Goal: Information Seeking & Learning: Find specific fact

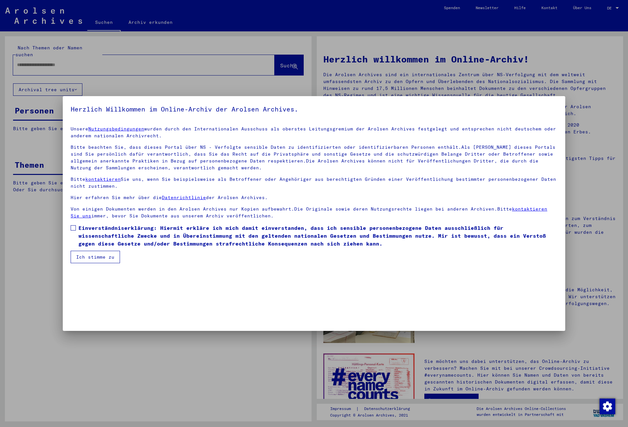
click at [71, 227] on span at bounding box center [73, 227] width 5 height 5
click at [88, 256] on button "Ich stimme zu" at bounding box center [95, 257] width 49 height 12
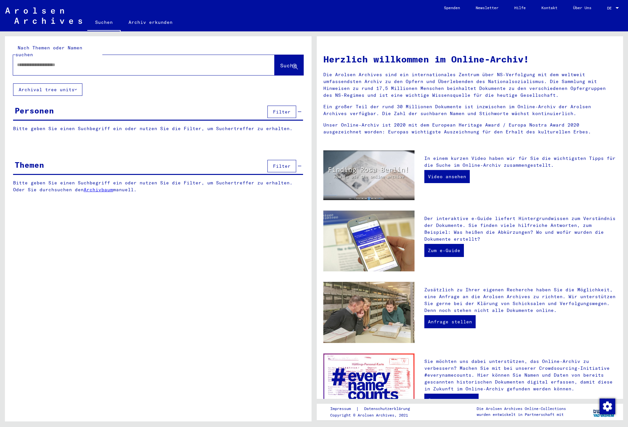
click at [50, 61] on input "text" at bounding box center [136, 64] width 238 height 7
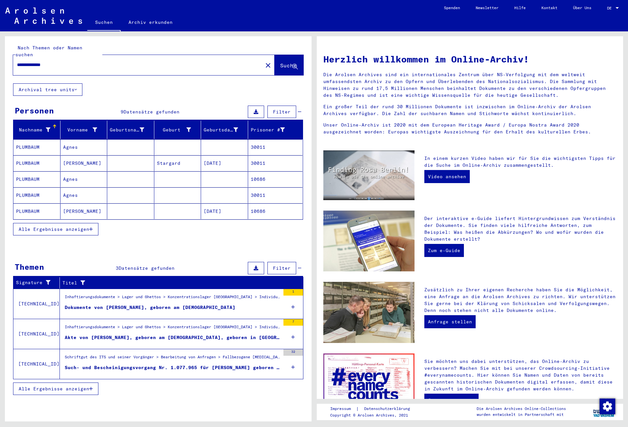
click at [258, 140] on mat-cell "30011" at bounding box center [275, 147] width 55 height 16
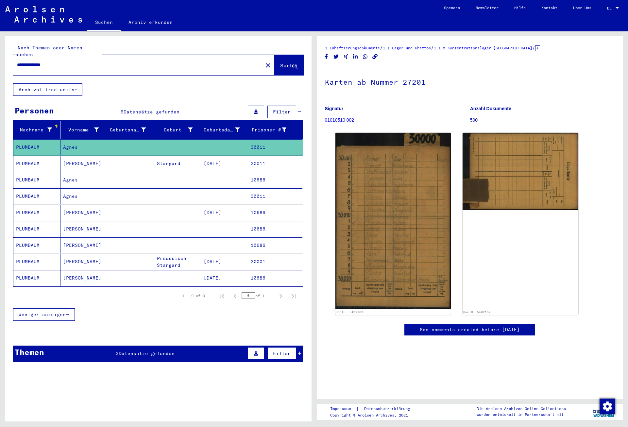
click at [271, 156] on mat-cell "30011" at bounding box center [275, 164] width 55 height 16
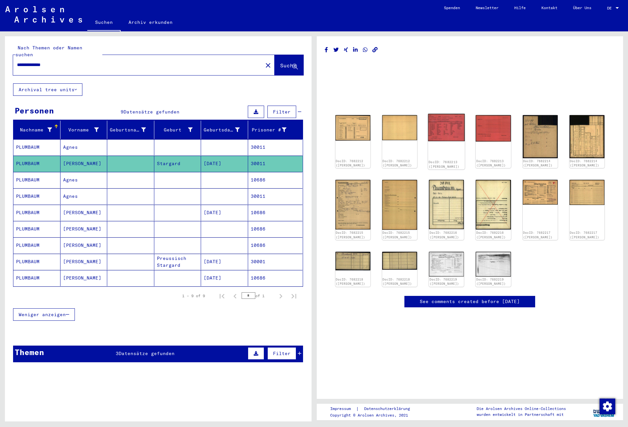
click at [444, 128] on img at bounding box center [446, 127] width 37 height 27
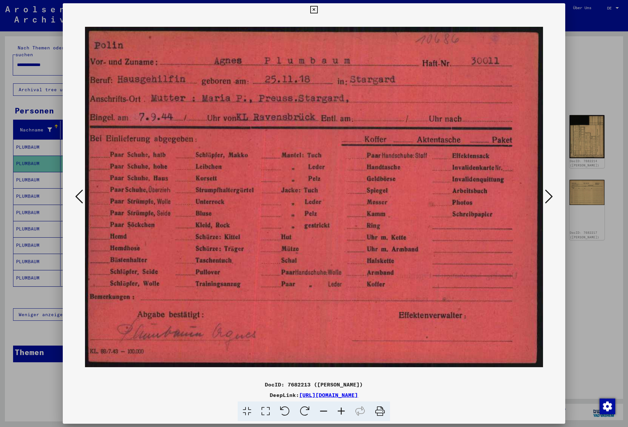
click at [551, 198] on icon at bounding box center [549, 197] width 8 height 16
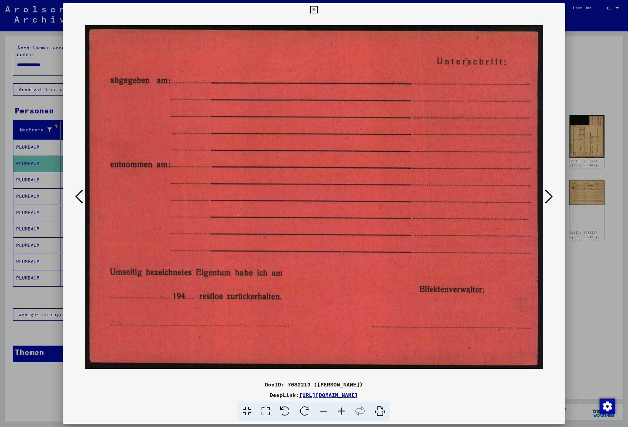
click at [551, 198] on icon at bounding box center [549, 197] width 8 height 16
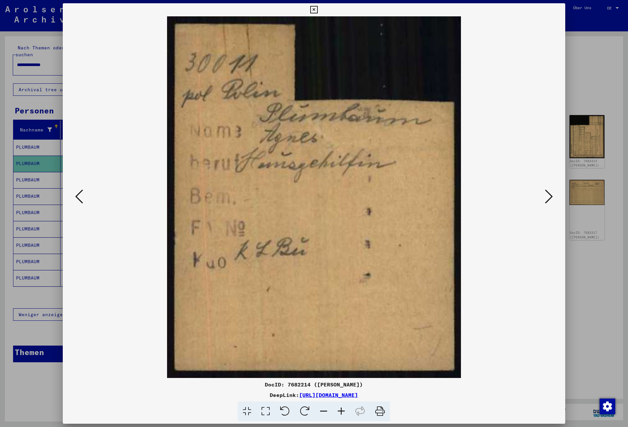
click at [551, 198] on icon at bounding box center [549, 197] width 8 height 16
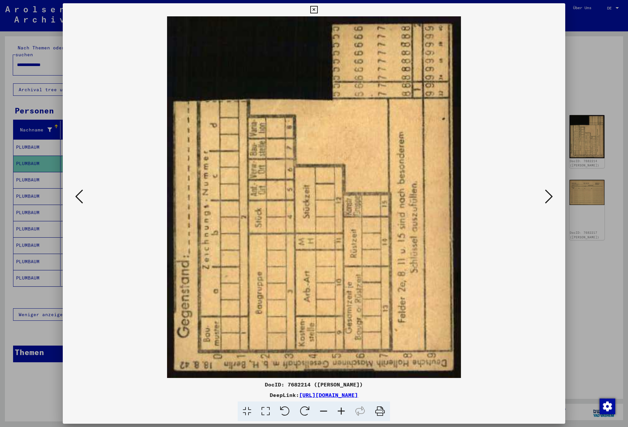
click at [551, 198] on icon at bounding box center [549, 197] width 8 height 16
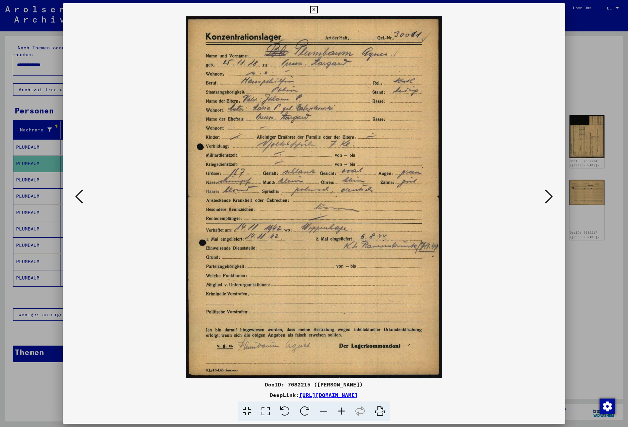
click at [551, 198] on icon at bounding box center [549, 197] width 8 height 16
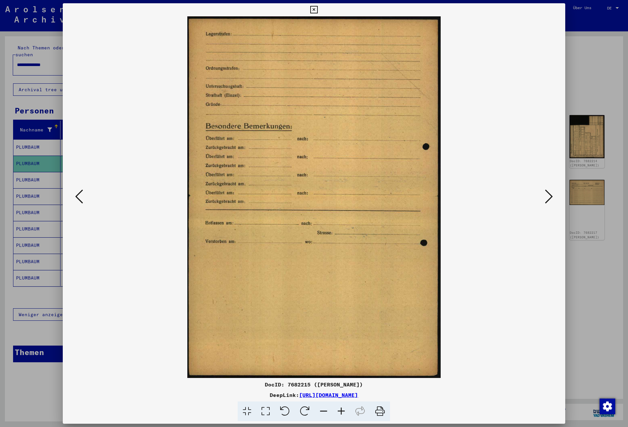
click at [551, 198] on icon at bounding box center [549, 197] width 8 height 16
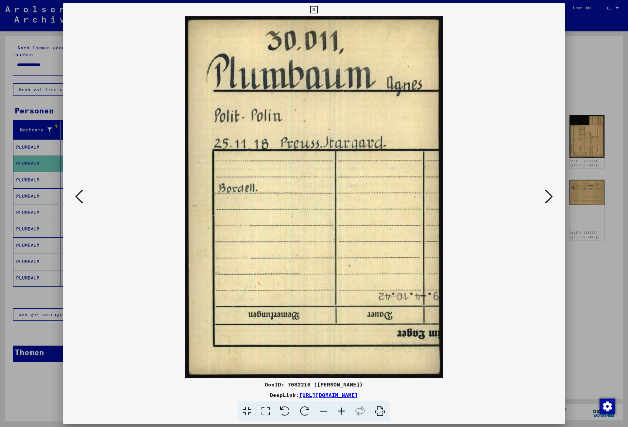
click at [551, 198] on icon at bounding box center [549, 197] width 8 height 16
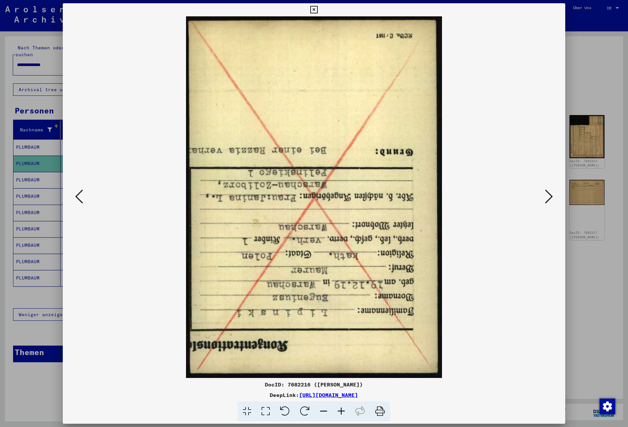
click at [551, 198] on icon at bounding box center [549, 197] width 8 height 16
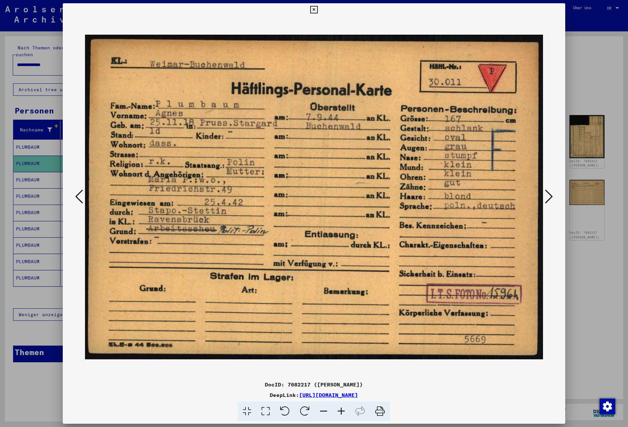
click at [551, 198] on icon at bounding box center [549, 197] width 8 height 16
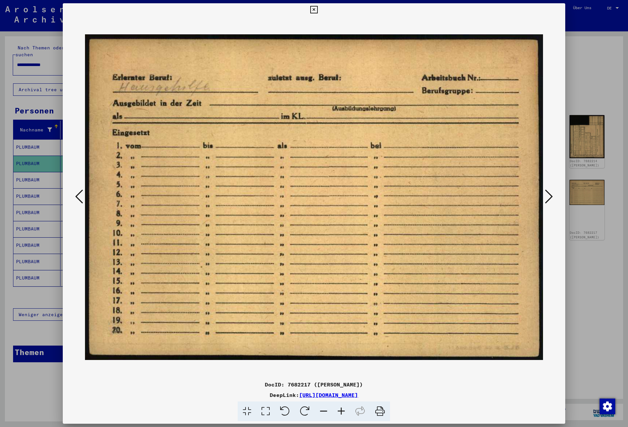
click at [551, 198] on icon at bounding box center [549, 197] width 8 height 16
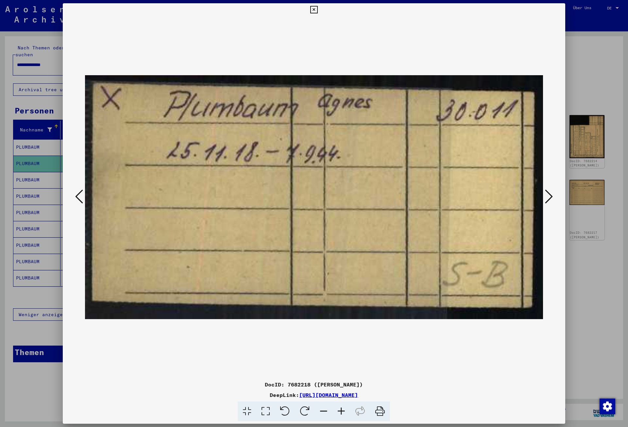
click at [551, 198] on icon at bounding box center [549, 197] width 8 height 16
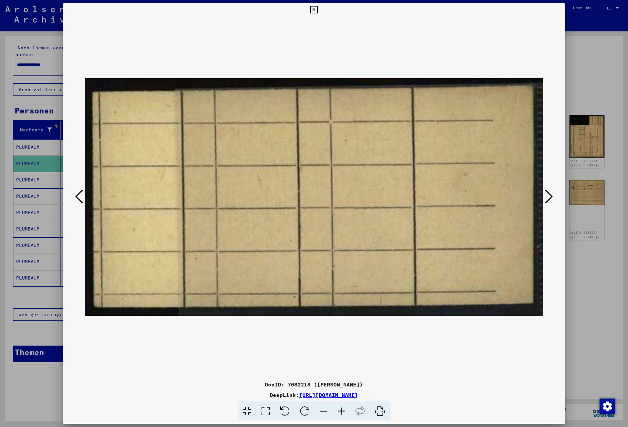
click at [551, 198] on icon at bounding box center [549, 197] width 8 height 16
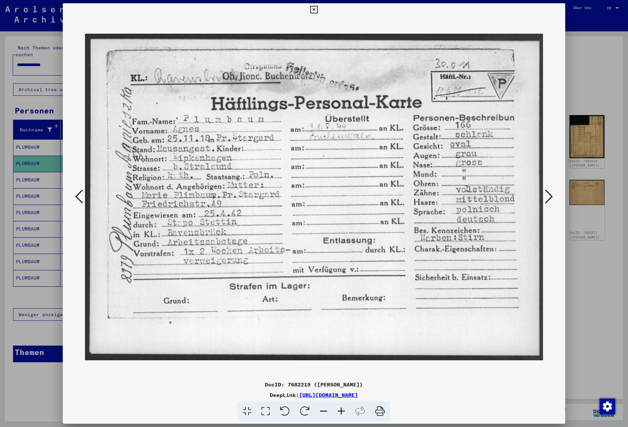
click at [551, 198] on icon at bounding box center [549, 197] width 8 height 16
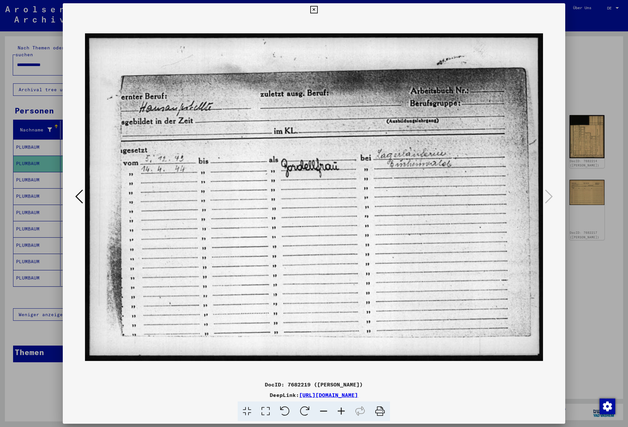
click at [318, 10] on icon at bounding box center [314, 10] width 8 height 8
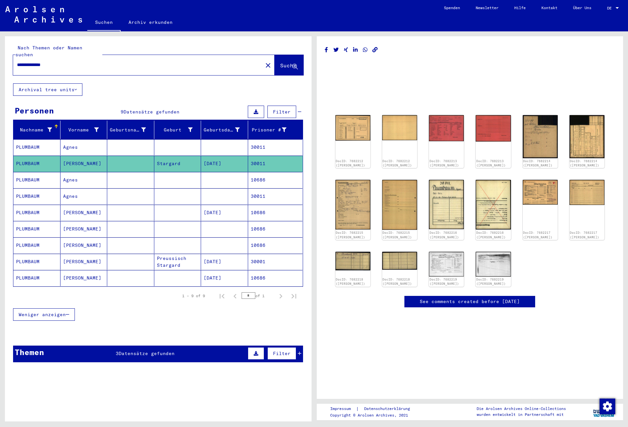
click at [271, 175] on mat-cell "10686" at bounding box center [275, 180] width 55 height 16
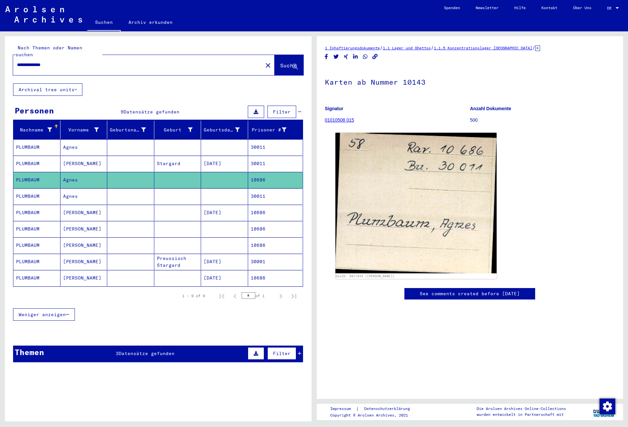
click at [271, 188] on mat-cell "30011" at bounding box center [275, 196] width 55 height 16
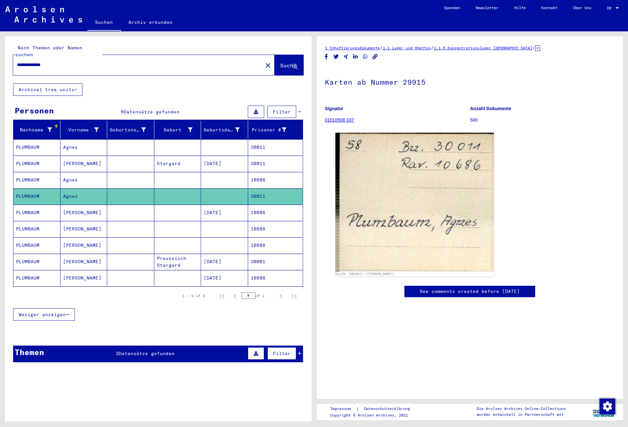
click at [272, 205] on mat-cell "10686" at bounding box center [275, 213] width 55 height 16
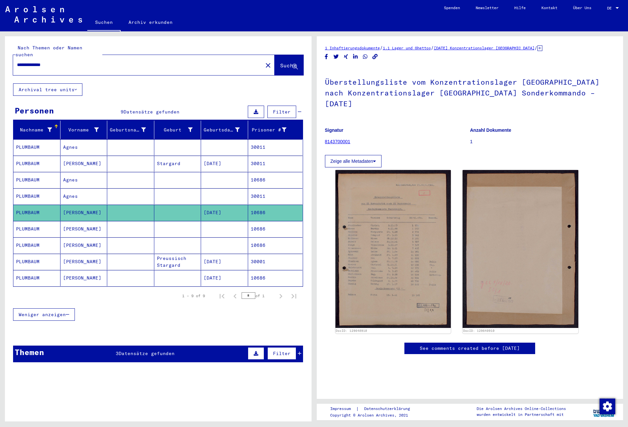
click at [273, 221] on mat-cell "10686" at bounding box center [275, 229] width 55 height 16
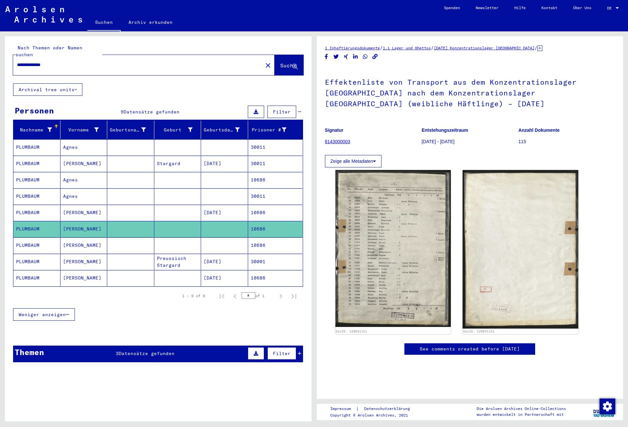
click at [273, 239] on mat-cell "10686" at bounding box center [275, 245] width 55 height 16
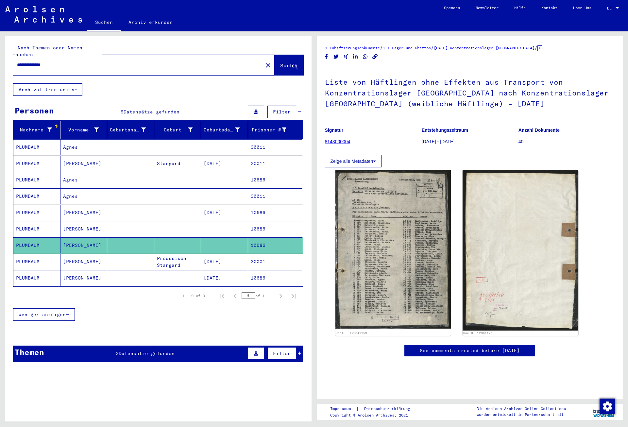
click at [276, 257] on mat-cell "30001" at bounding box center [275, 262] width 55 height 16
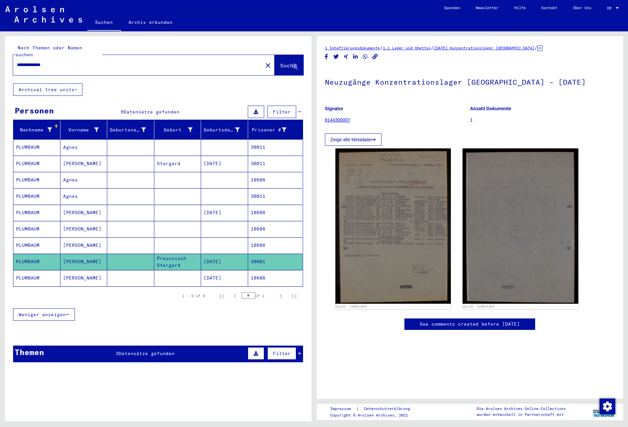
click at [277, 270] on mat-cell "10686" at bounding box center [275, 278] width 55 height 16
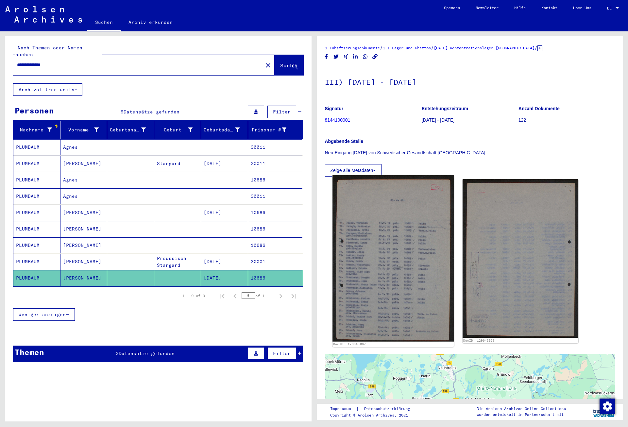
click at [384, 247] on img at bounding box center [392, 258] width 121 height 166
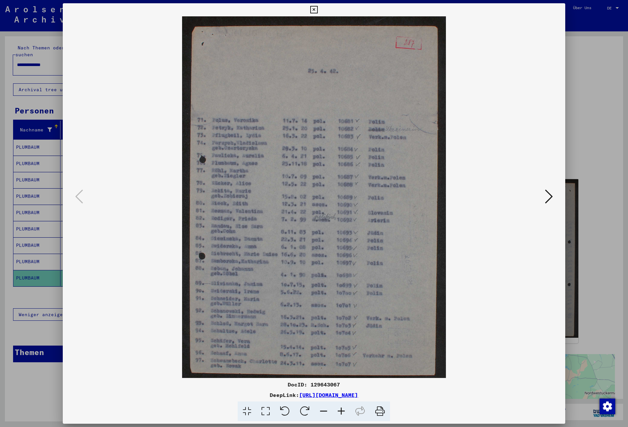
click at [384, 247] on img at bounding box center [314, 196] width 458 height 361
click at [318, 8] on icon at bounding box center [314, 10] width 8 height 8
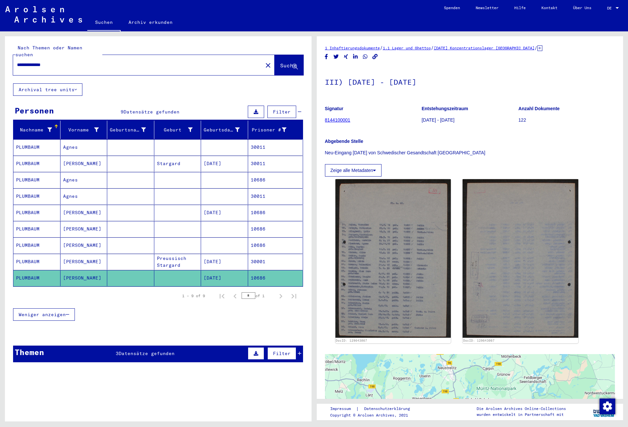
click at [21, 383] on td "[TECHNICAL_ID]" at bounding box center [36, 389] width 46 height 30
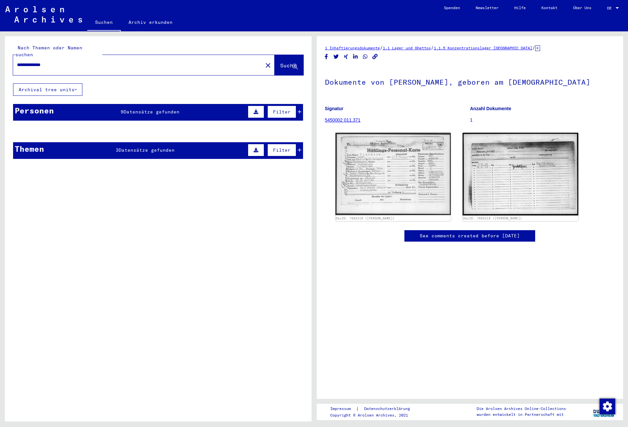
drag, startPoint x: 63, startPoint y: 55, endPoint x: 16, endPoint y: 57, distance: 46.8
click at [17, 61] on input "**********" at bounding box center [138, 64] width 242 height 7
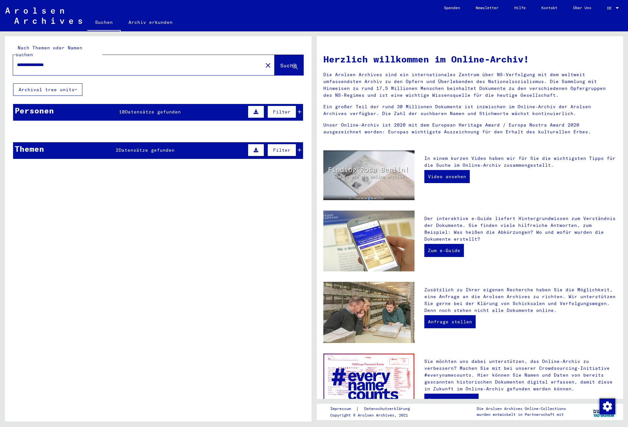
click at [149, 109] on span "Datensätze gefunden" at bounding box center [153, 112] width 56 height 6
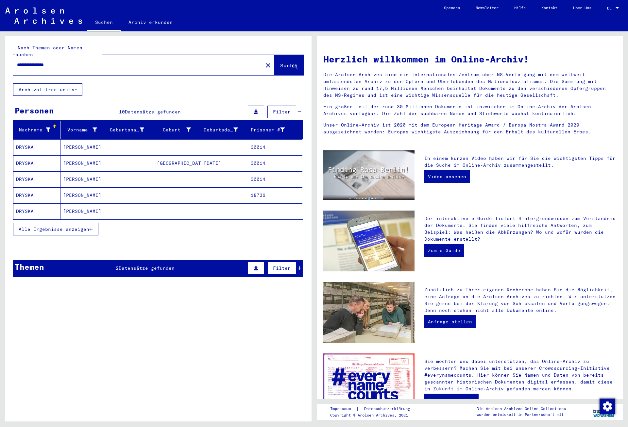
click at [35, 226] on span "Alle Ergebnisse anzeigen" at bounding box center [54, 229] width 71 height 6
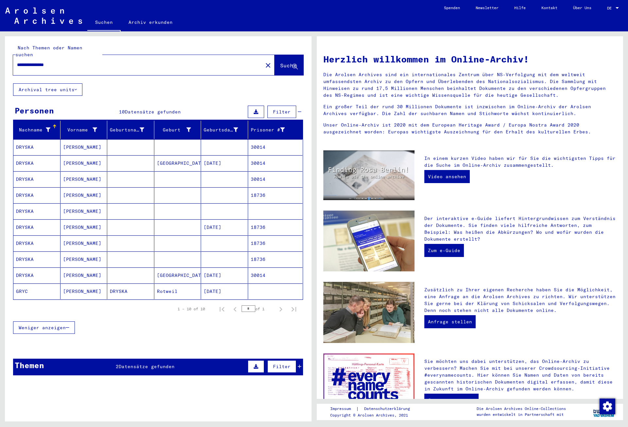
click at [269, 140] on mat-cell "30014" at bounding box center [275, 147] width 55 height 16
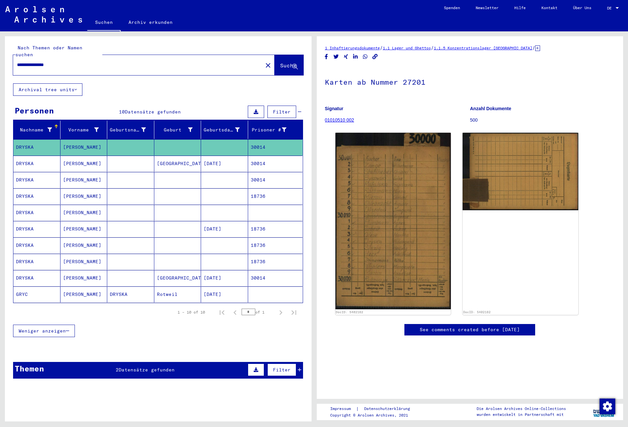
click at [267, 156] on mat-cell "30014" at bounding box center [275, 164] width 55 height 16
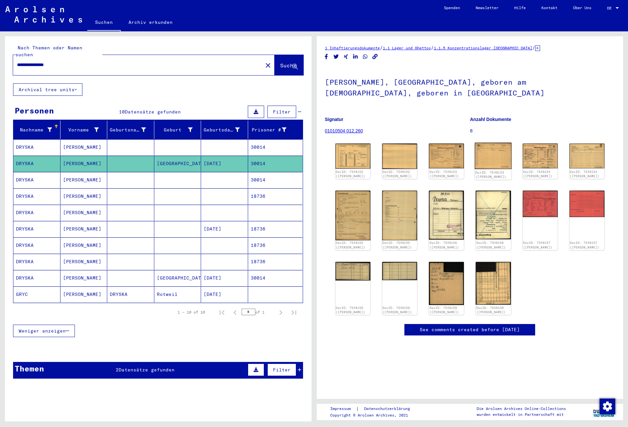
click at [482, 158] on img at bounding box center [493, 156] width 37 height 26
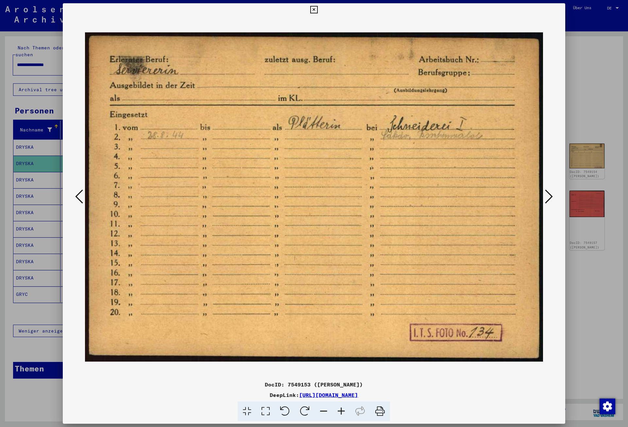
click at [318, 8] on icon at bounding box center [314, 10] width 8 height 8
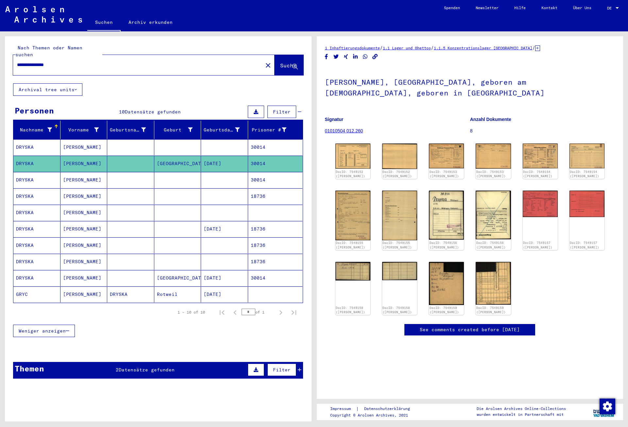
click at [266, 172] on mat-cell "30014" at bounding box center [275, 180] width 55 height 16
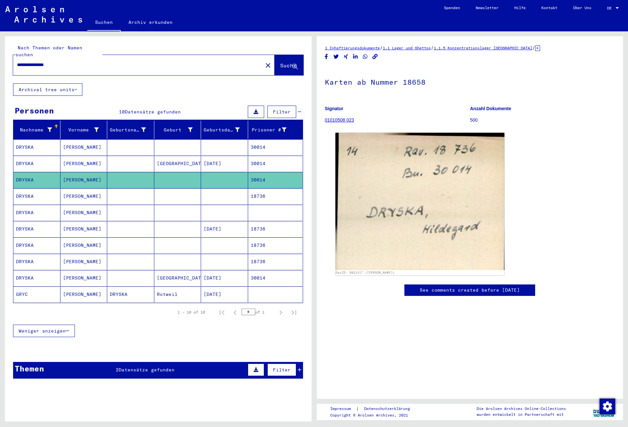
click at [266, 189] on mat-cell "18736" at bounding box center [275, 196] width 55 height 16
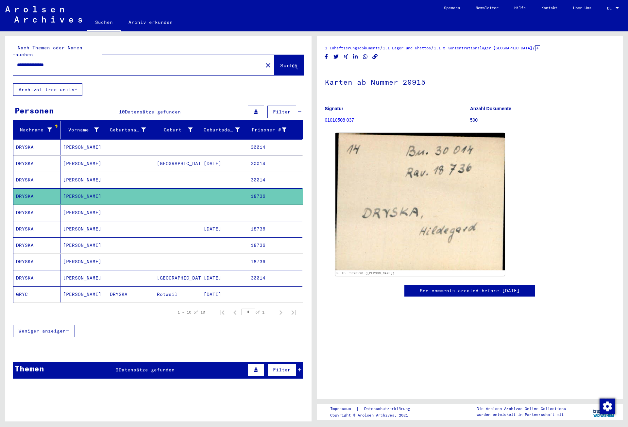
click at [264, 207] on mat-cell at bounding box center [275, 213] width 55 height 16
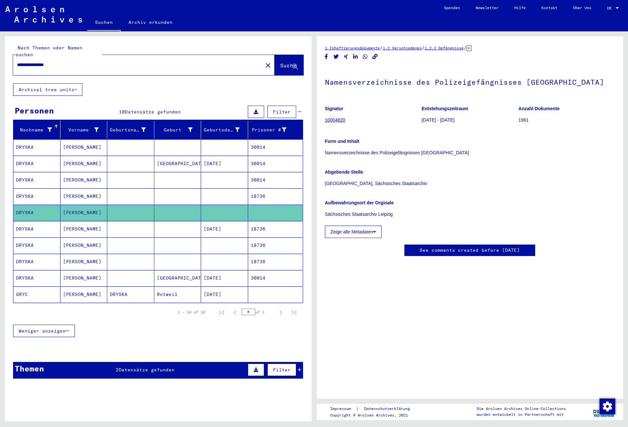
click at [263, 223] on mat-cell "18736" at bounding box center [275, 229] width 55 height 16
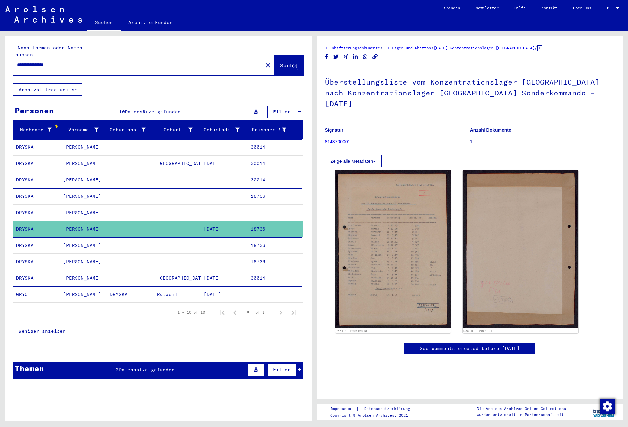
click at [263, 237] on mat-cell "18736" at bounding box center [275, 245] width 55 height 16
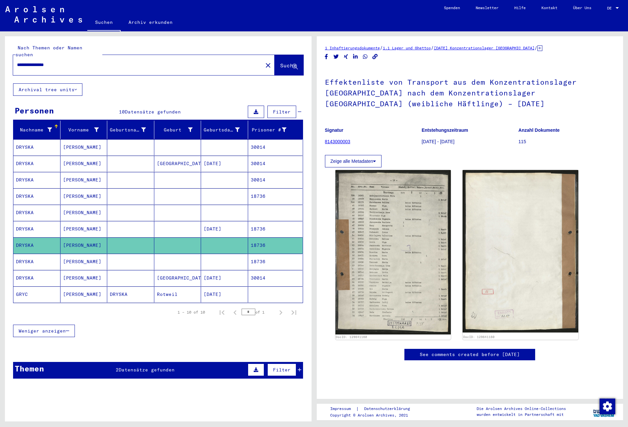
click at [265, 254] on mat-cell "18736" at bounding box center [275, 262] width 55 height 16
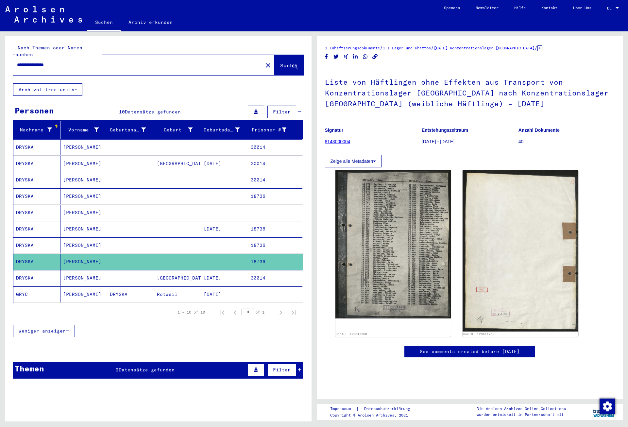
click at [265, 275] on mat-cell "30014" at bounding box center [275, 278] width 55 height 16
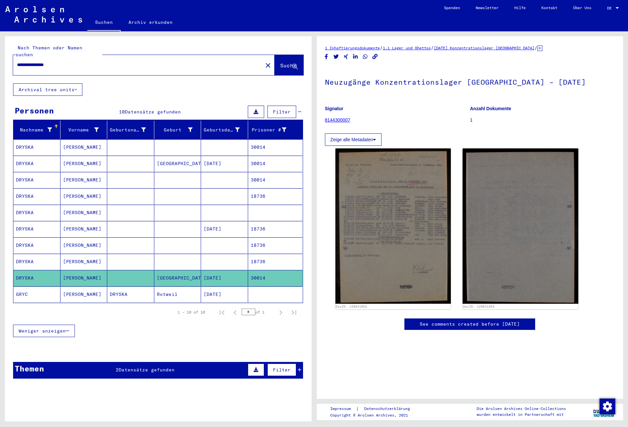
click at [265, 287] on mat-cell at bounding box center [275, 294] width 55 height 16
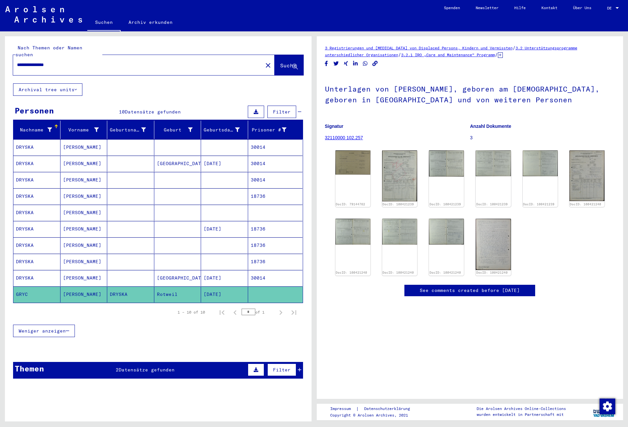
drag, startPoint x: 66, startPoint y: 59, endPoint x: 16, endPoint y: 58, distance: 50.0
click at [17, 61] on input "**********" at bounding box center [138, 64] width 242 height 7
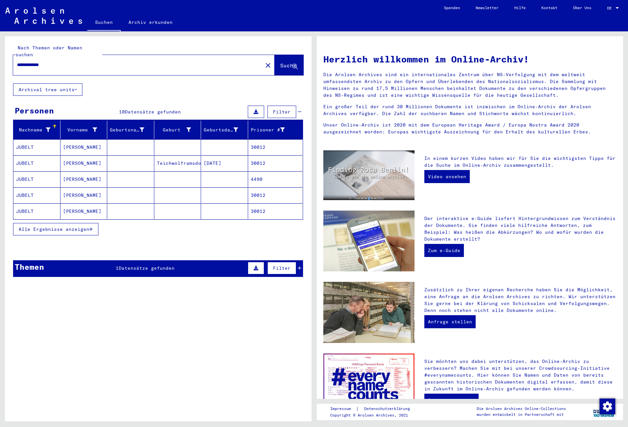
click at [66, 226] on span "Alle Ergebnisse anzeigen" at bounding box center [54, 229] width 71 height 6
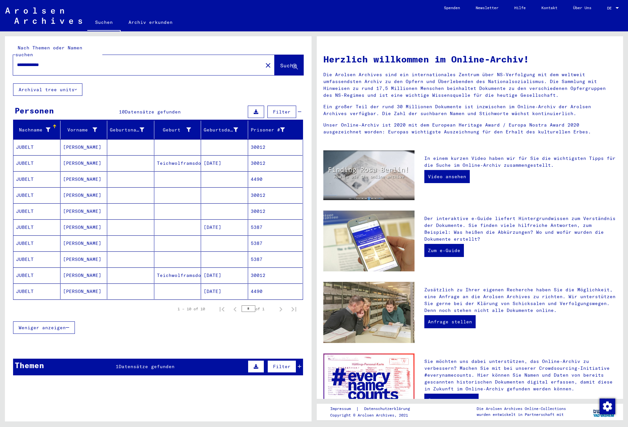
click at [256, 140] on mat-cell "30012" at bounding box center [275, 147] width 55 height 16
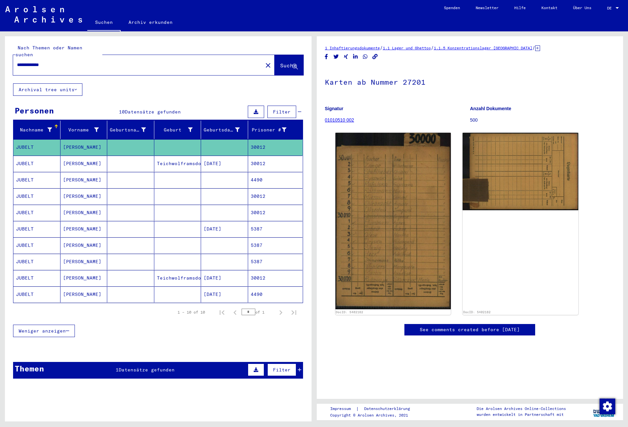
click at [260, 162] on mat-cell "30012" at bounding box center [275, 164] width 55 height 16
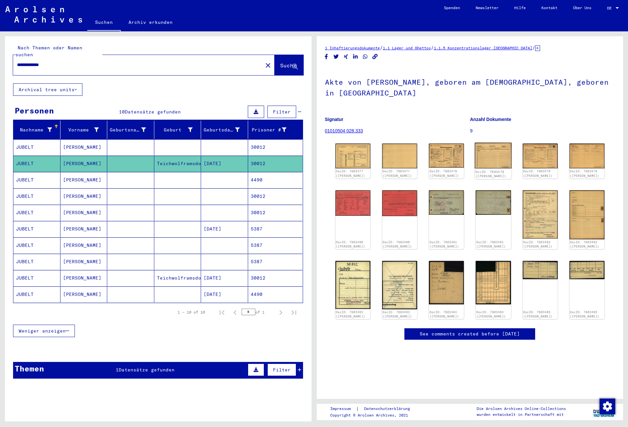
click at [496, 157] on img at bounding box center [493, 155] width 37 height 25
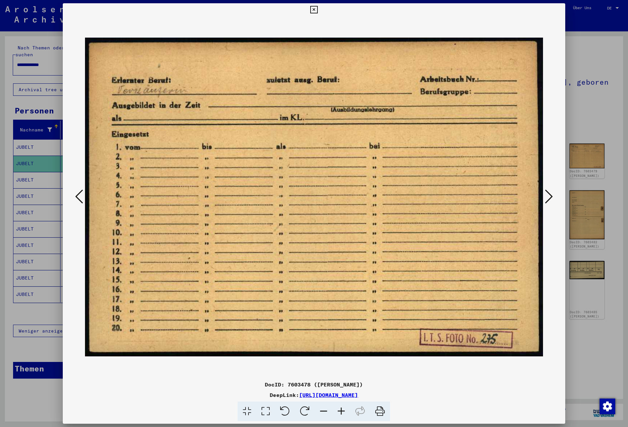
click at [318, 8] on icon at bounding box center [314, 10] width 8 height 8
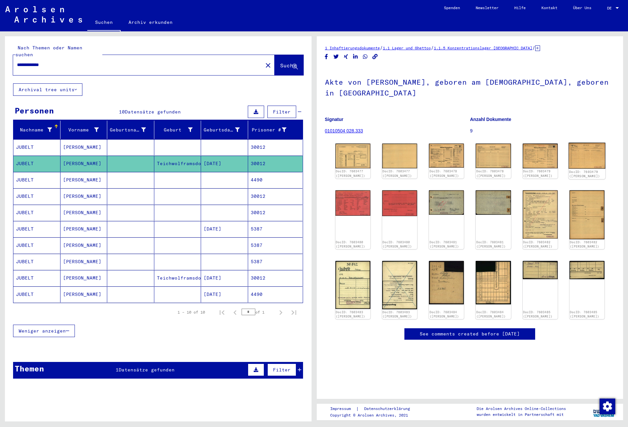
click at [583, 152] on img at bounding box center [586, 156] width 37 height 26
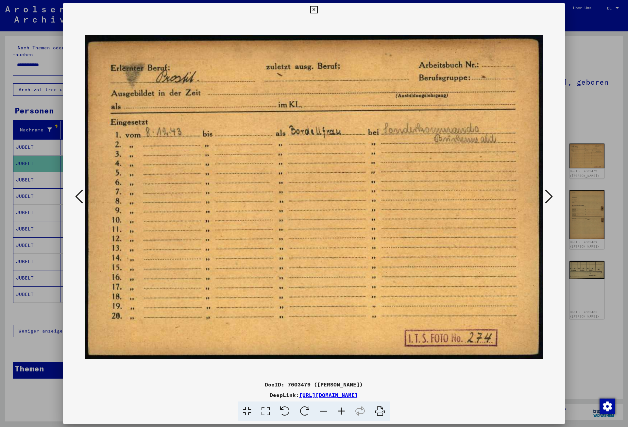
click at [77, 197] on icon at bounding box center [79, 197] width 8 height 16
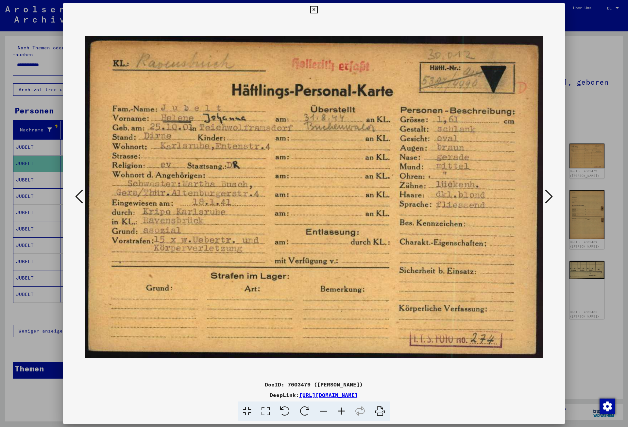
click at [77, 197] on icon at bounding box center [79, 197] width 8 height 16
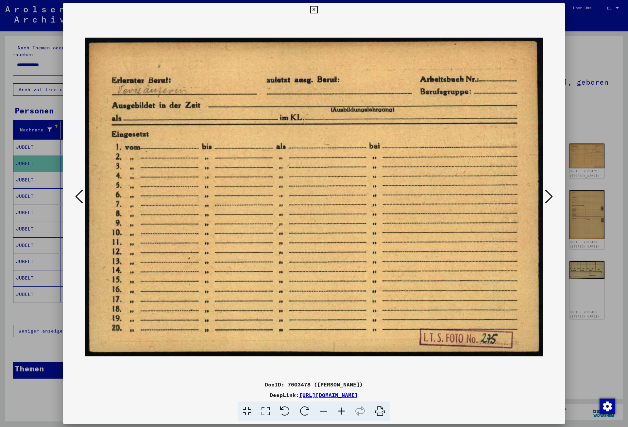
click at [77, 197] on icon at bounding box center [79, 197] width 8 height 16
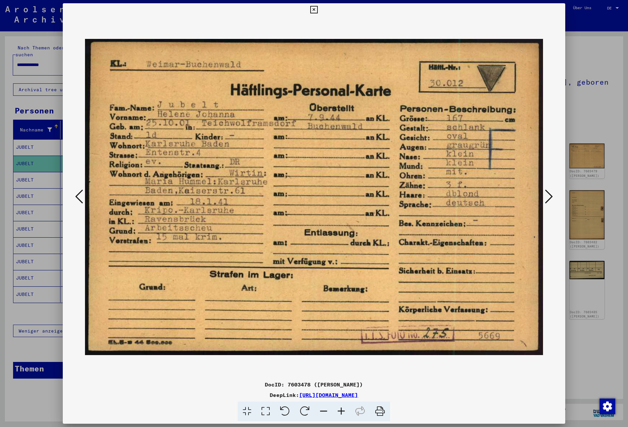
click at [318, 10] on icon at bounding box center [314, 10] width 8 height 8
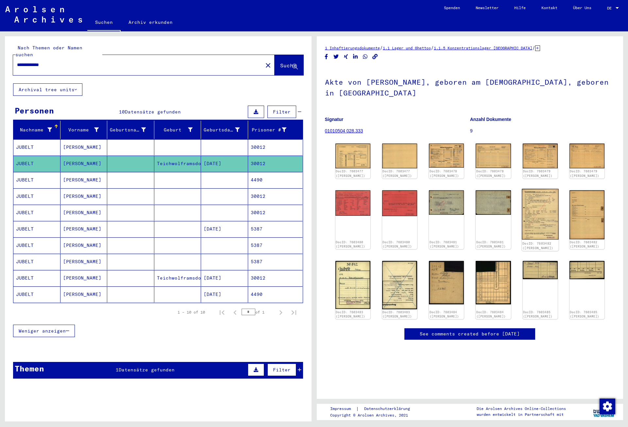
click at [551, 228] on img at bounding box center [540, 214] width 37 height 51
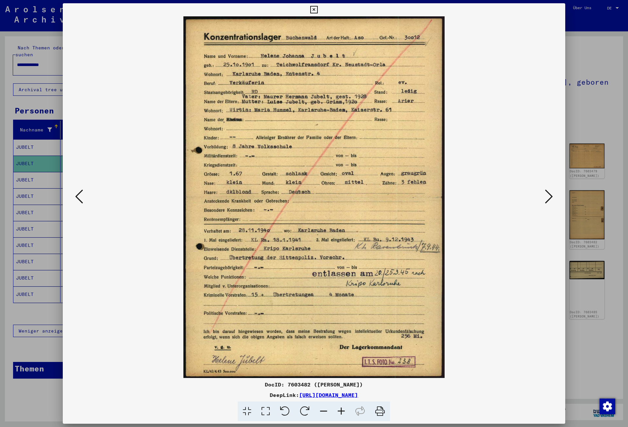
click at [552, 198] on icon at bounding box center [549, 197] width 8 height 16
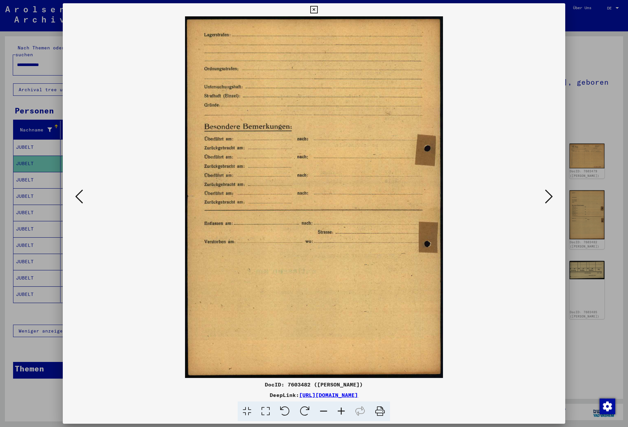
click at [552, 198] on icon at bounding box center [549, 197] width 8 height 16
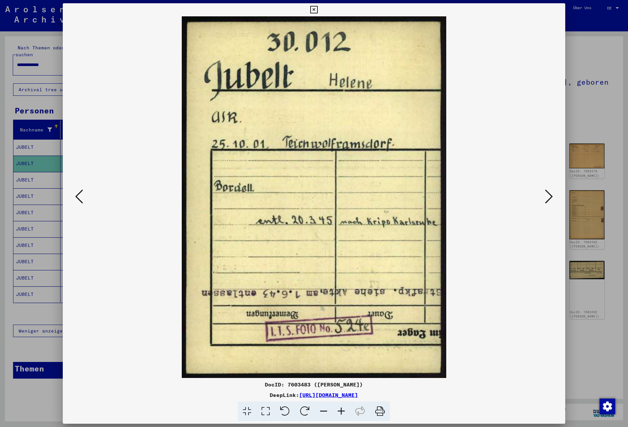
click at [552, 198] on icon at bounding box center [549, 197] width 8 height 16
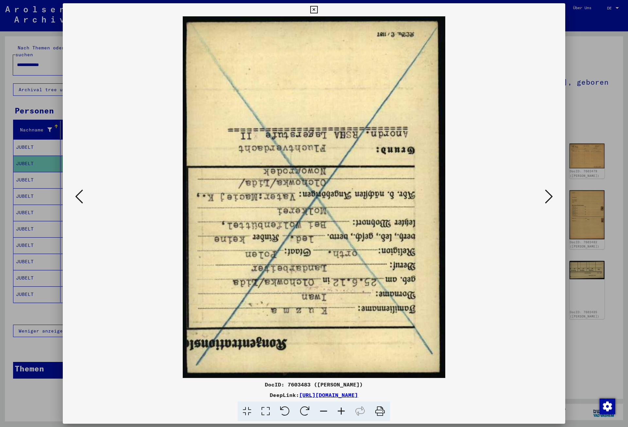
click at [552, 198] on icon at bounding box center [549, 197] width 8 height 16
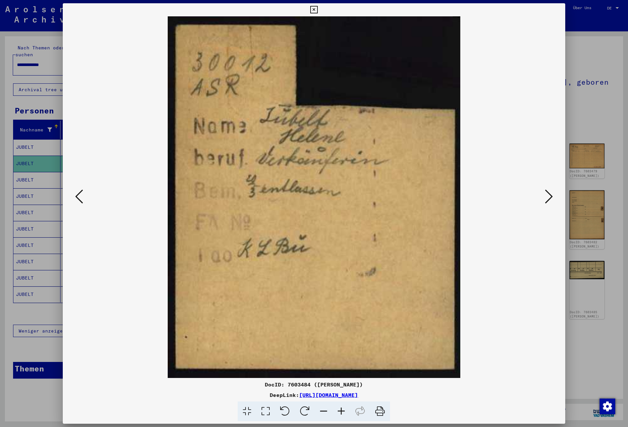
click at [552, 198] on icon at bounding box center [549, 197] width 8 height 16
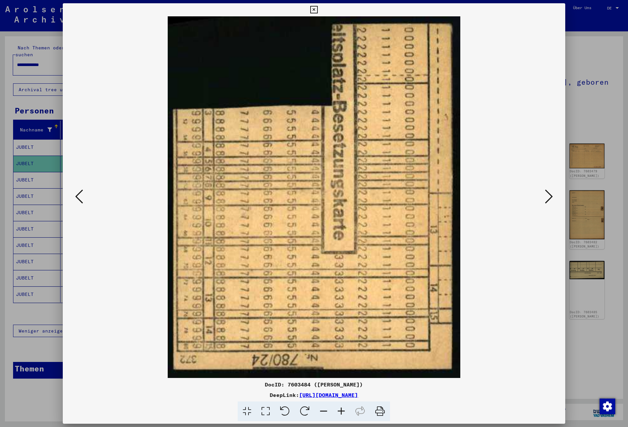
click at [552, 198] on icon at bounding box center [549, 197] width 8 height 16
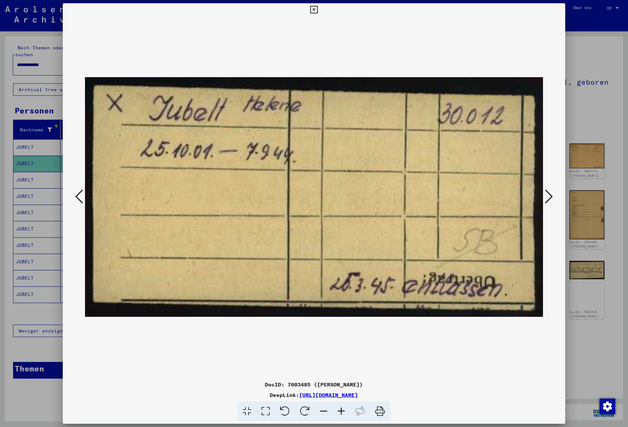
click at [552, 198] on icon at bounding box center [549, 197] width 8 height 16
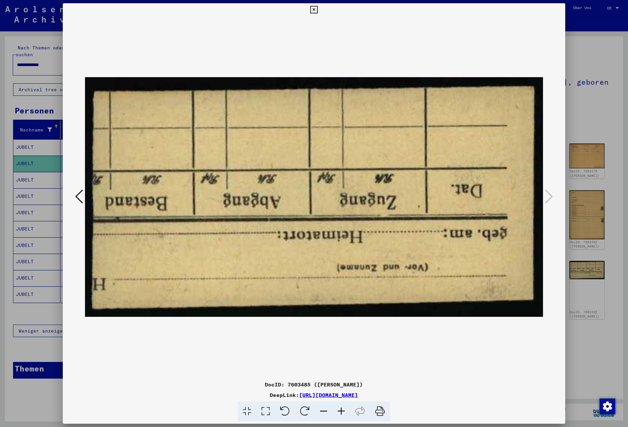
click at [318, 8] on icon at bounding box center [314, 10] width 8 height 8
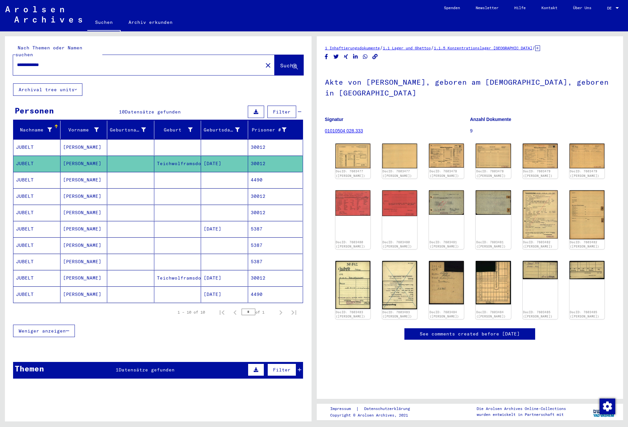
click at [276, 174] on mat-cell "4490" at bounding box center [275, 180] width 55 height 16
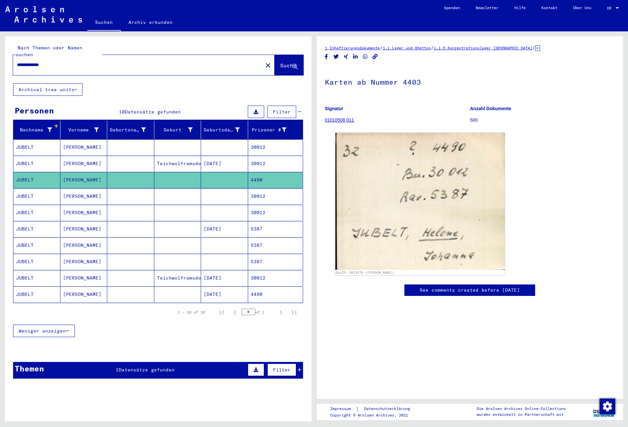
click at [273, 188] on mat-cell "30012" at bounding box center [275, 196] width 55 height 16
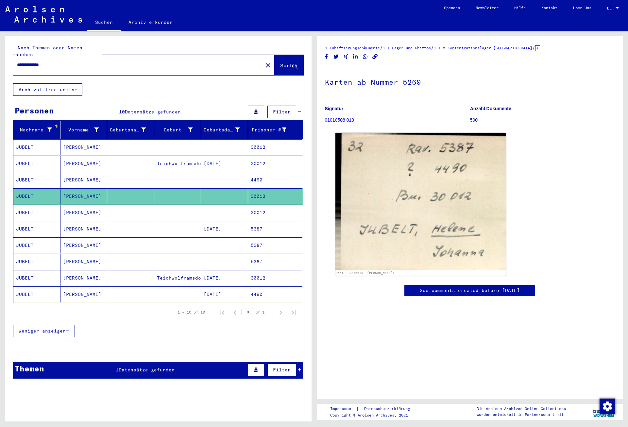
click at [275, 207] on mat-cell "30012" at bounding box center [275, 213] width 55 height 16
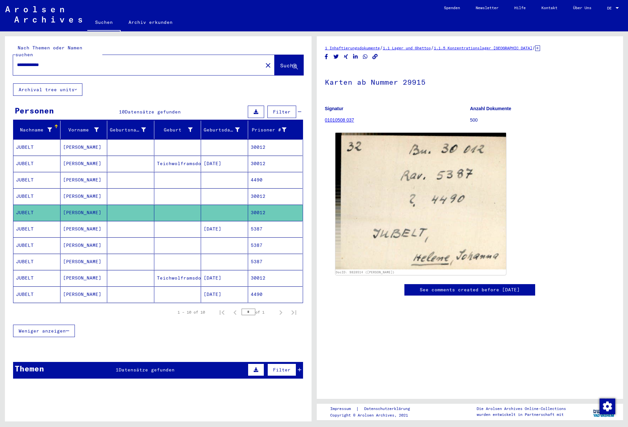
click at [271, 224] on mat-cell "5387" at bounding box center [275, 229] width 55 height 16
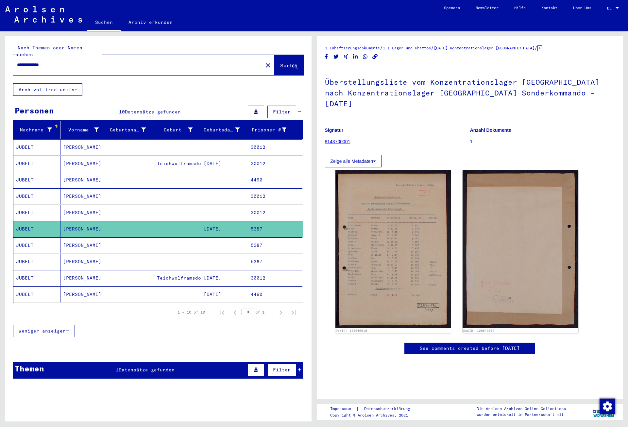
click at [269, 237] on mat-cell "5387" at bounding box center [275, 245] width 55 height 16
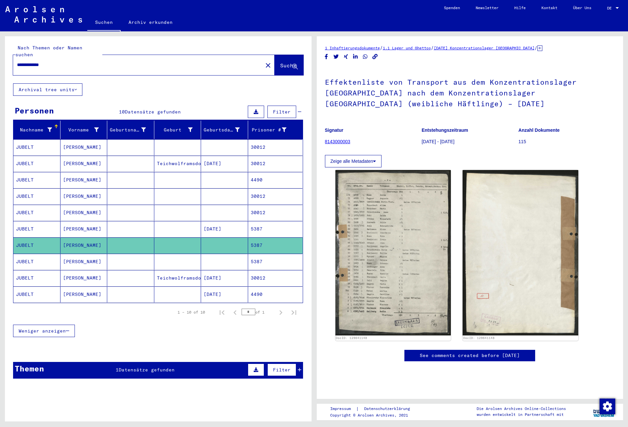
click at [269, 255] on mat-cell "5387" at bounding box center [275, 262] width 55 height 16
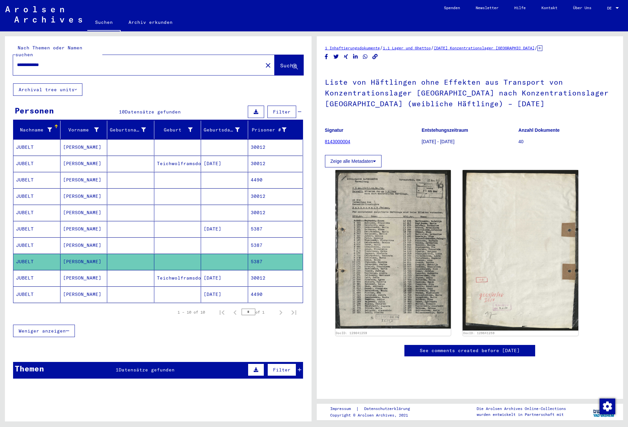
click at [268, 272] on mat-cell "30012" at bounding box center [275, 278] width 55 height 16
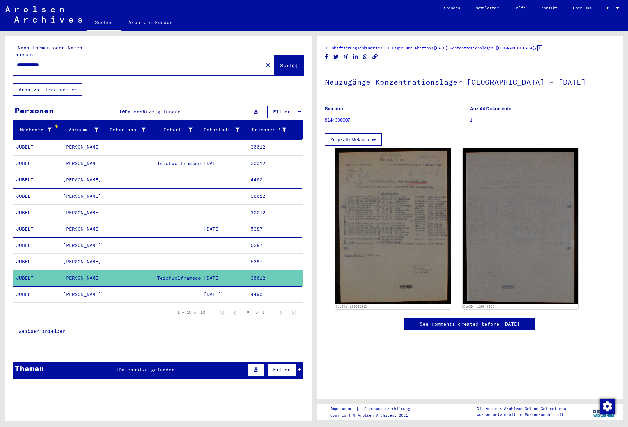
click at [268, 292] on mat-cell "4490" at bounding box center [275, 294] width 55 height 16
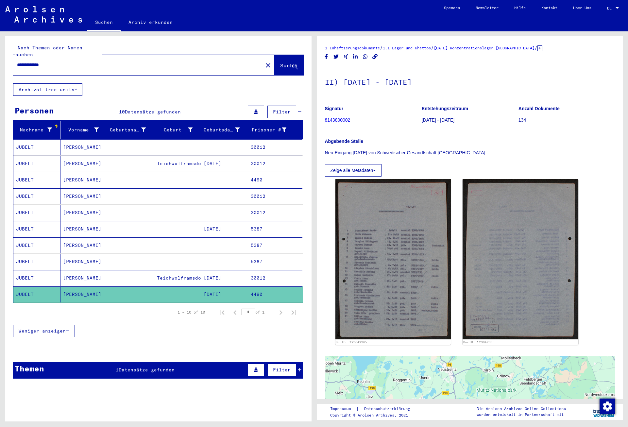
click at [278, 157] on mat-cell "30012" at bounding box center [275, 164] width 55 height 16
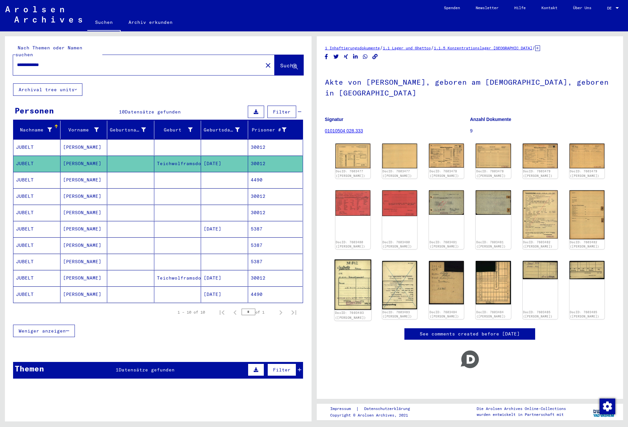
click at [359, 290] on img at bounding box center [352, 284] width 37 height 50
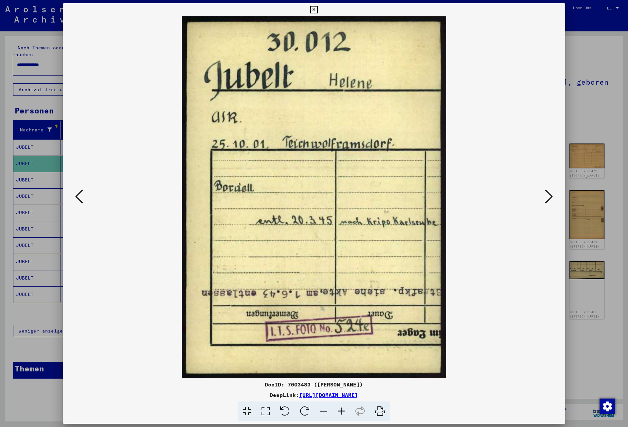
click at [81, 197] on icon at bounding box center [79, 197] width 8 height 16
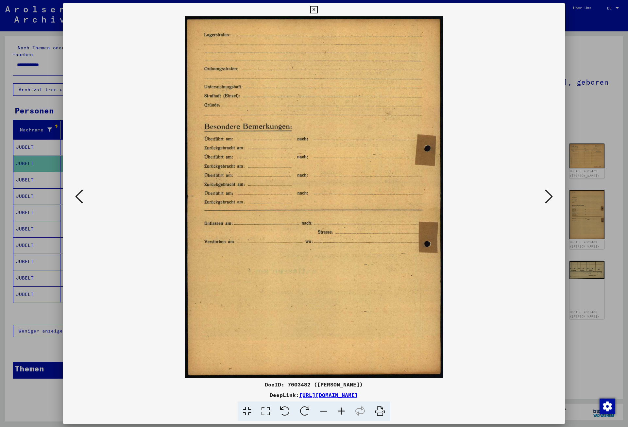
click at [81, 197] on icon at bounding box center [79, 197] width 8 height 16
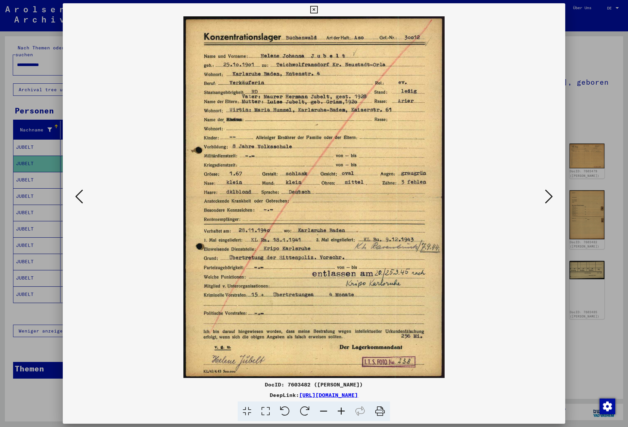
click at [318, 11] on icon at bounding box center [314, 10] width 8 height 8
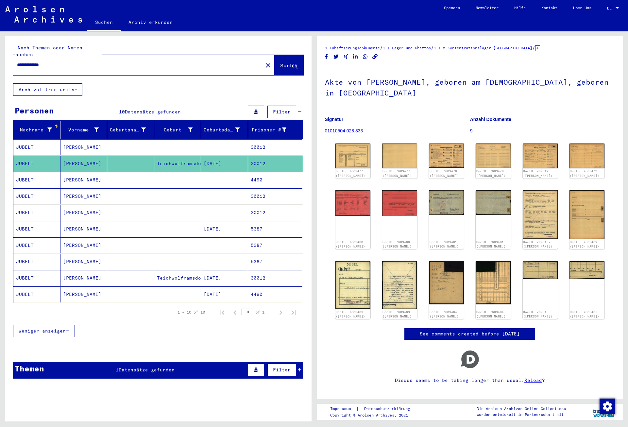
drag, startPoint x: 63, startPoint y: 58, endPoint x: 3, endPoint y: 56, distance: 59.9
click at [17, 61] on input "**********" at bounding box center [138, 64] width 242 height 7
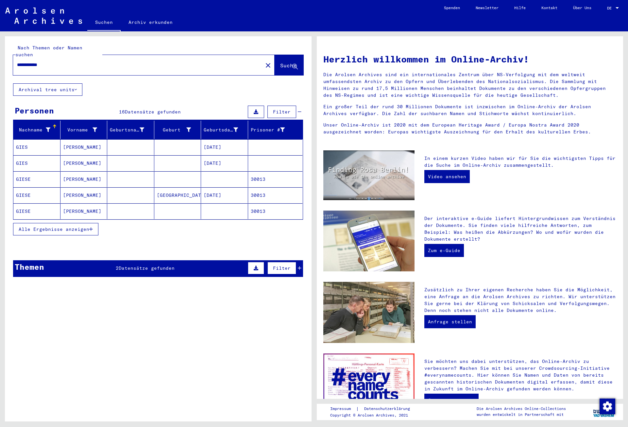
click at [239, 171] on mat-cell at bounding box center [224, 179] width 47 height 16
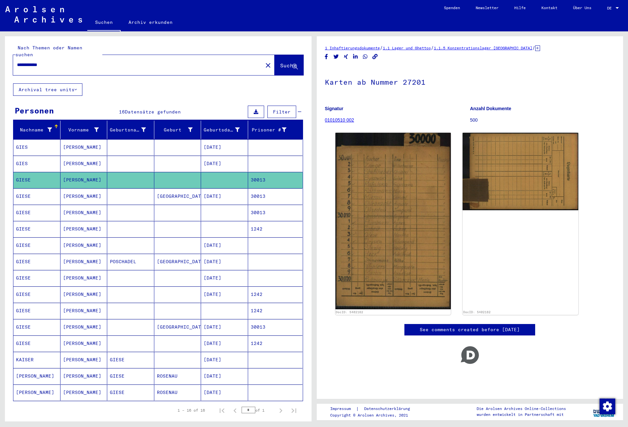
click at [235, 190] on mat-cell "[DATE]" at bounding box center [224, 196] width 47 height 16
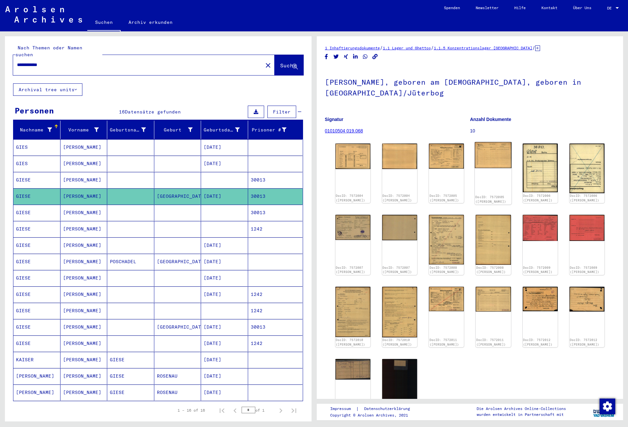
click at [506, 156] on img at bounding box center [493, 155] width 37 height 26
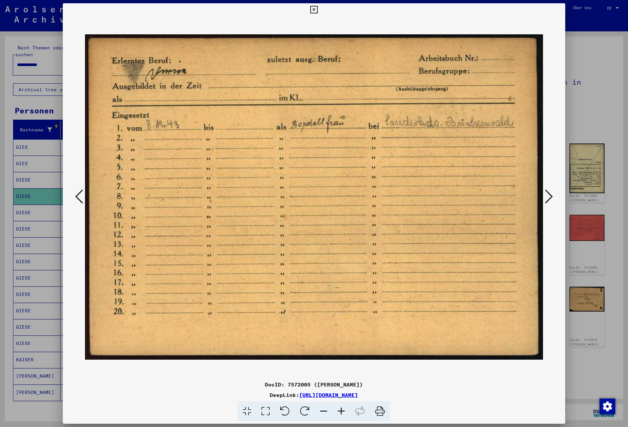
click at [553, 196] on icon at bounding box center [549, 197] width 8 height 16
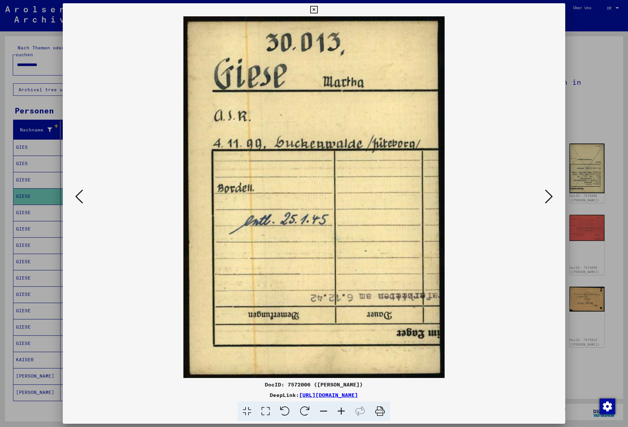
click at [553, 196] on icon at bounding box center [549, 197] width 8 height 16
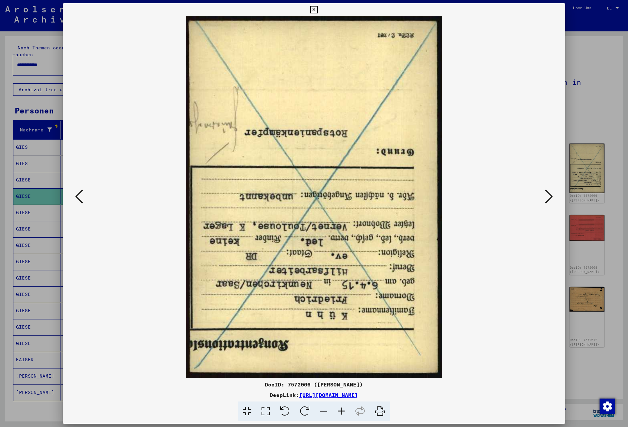
click at [78, 197] on icon at bounding box center [79, 197] width 8 height 16
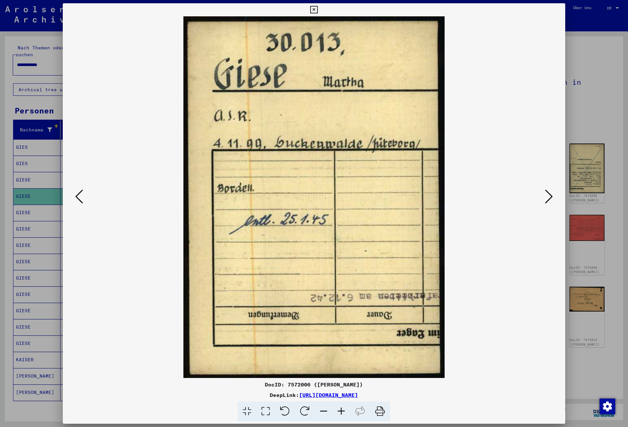
click at [549, 194] on icon at bounding box center [549, 197] width 8 height 16
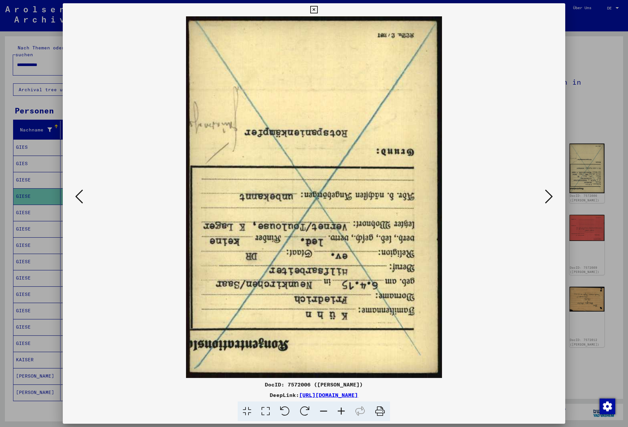
click at [549, 194] on icon at bounding box center [549, 197] width 8 height 16
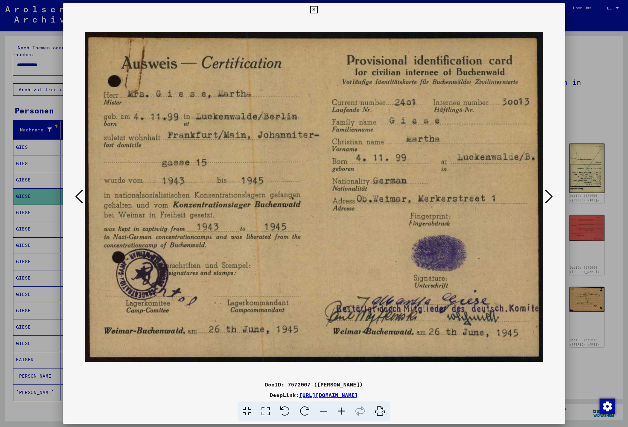
click at [549, 194] on icon at bounding box center [549, 197] width 8 height 16
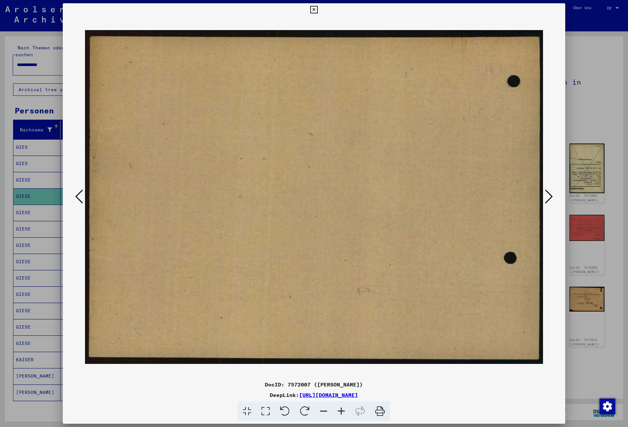
click at [549, 194] on icon at bounding box center [549, 197] width 8 height 16
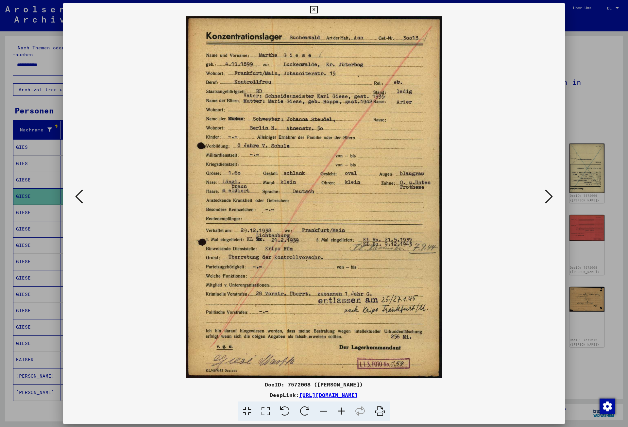
click at [549, 194] on icon at bounding box center [549, 197] width 8 height 16
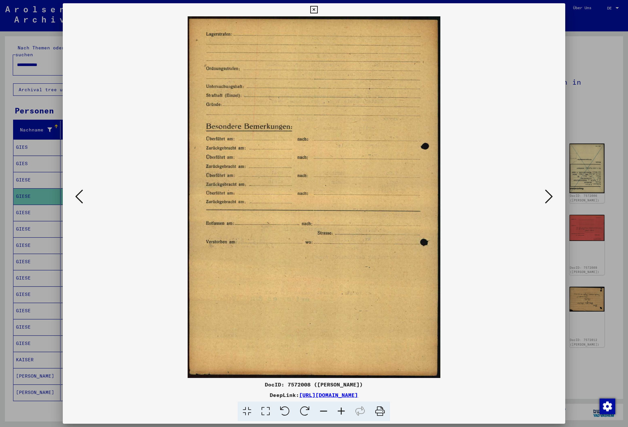
click at [549, 194] on icon at bounding box center [549, 197] width 8 height 16
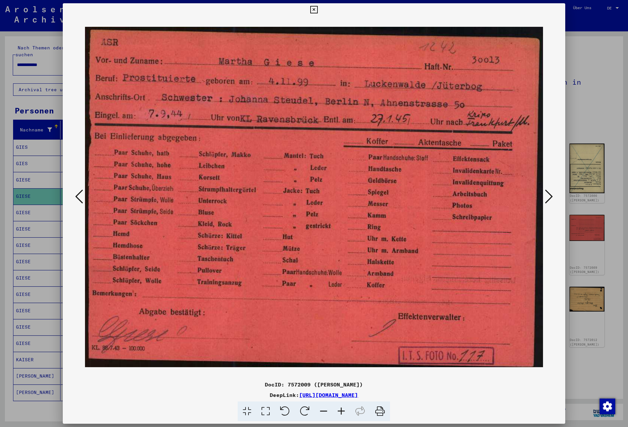
click at [549, 194] on icon at bounding box center [549, 197] width 8 height 16
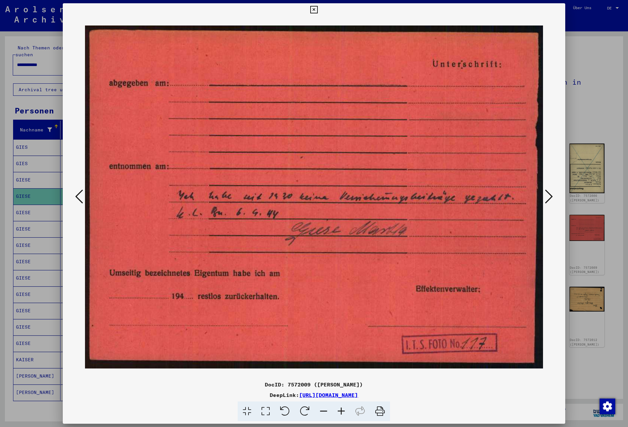
click at [549, 194] on icon at bounding box center [549, 197] width 8 height 16
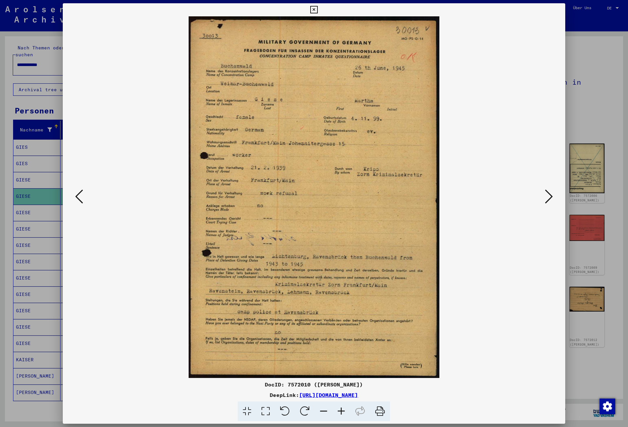
click at [549, 194] on icon at bounding box center [549, 197] width 8 height 16
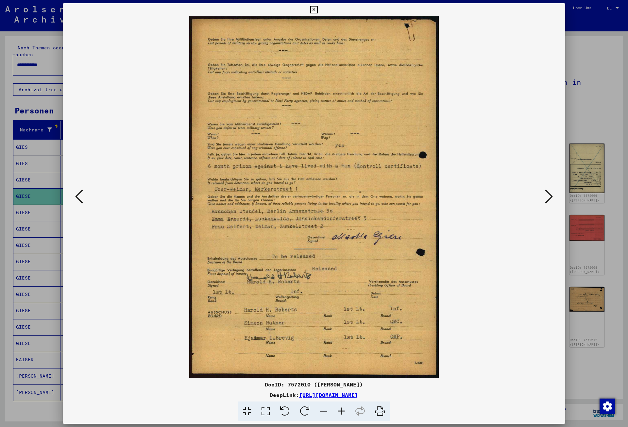
click at [549, 194] on icon at bounding box center [549, 197] width 8 height 16
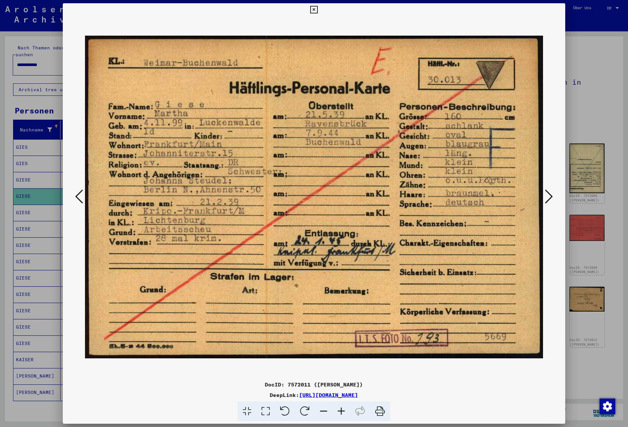
click at [549, 194] on icon at bounding box center [549, 197] width 8 height 16
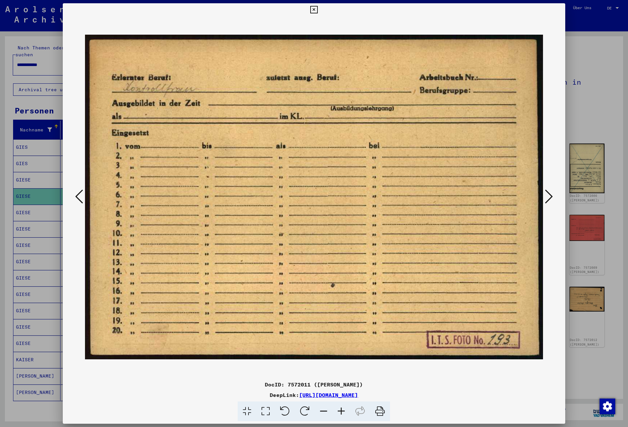
click at [549, 194] on icon at bounding box center [549, 197] width 8 height 16
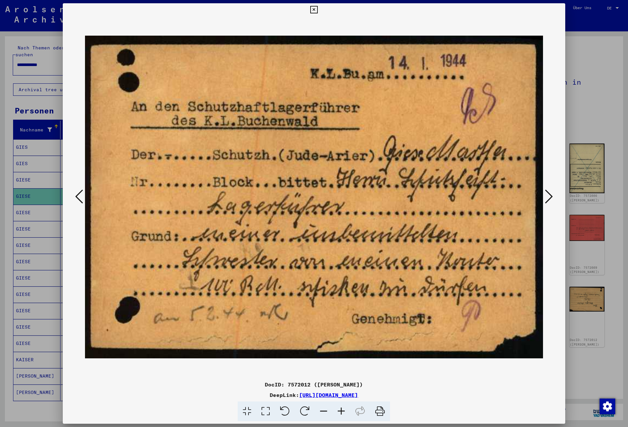
click at [549, 194] on icon at bounding box center [549, 197] width 8 height 16
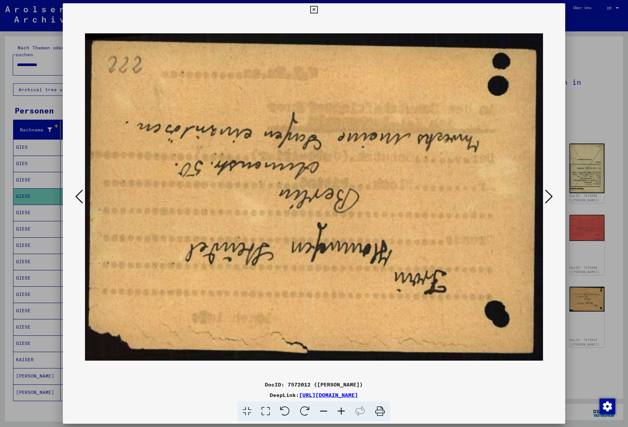
click at [549, 194] on icon at bounding box center [549, 197] width 8 height 16
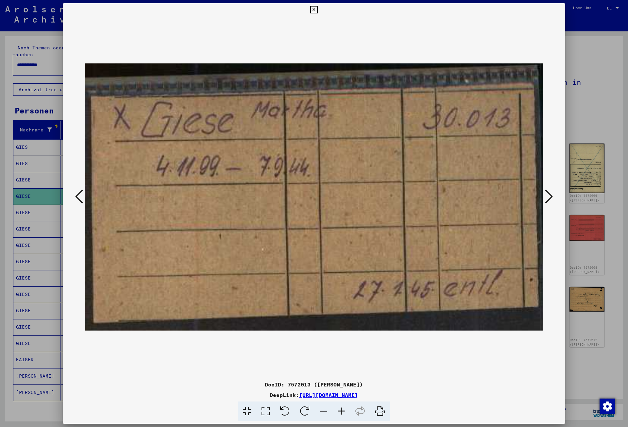
click at [549, 194] on icon at bounding box center [549, 197] width 8 height 16
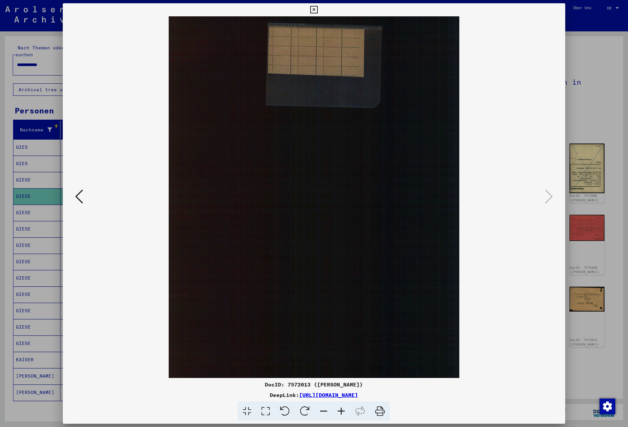
click at [318, 8] on icon at bounding box center [314, 10] width 8 height 8
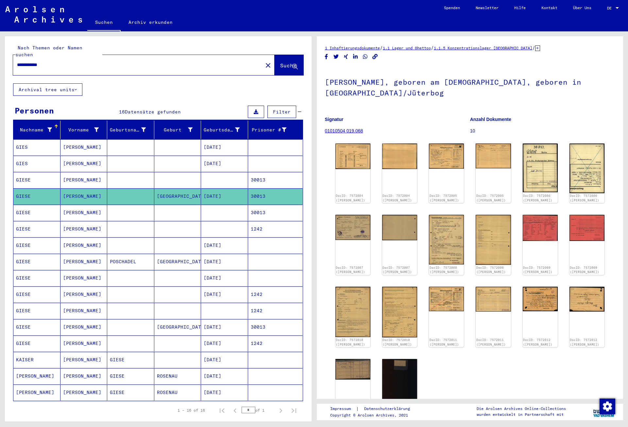
click at [279, 205] on mat-cell "30013" at bounding box center [275, 213] width 55 height 16
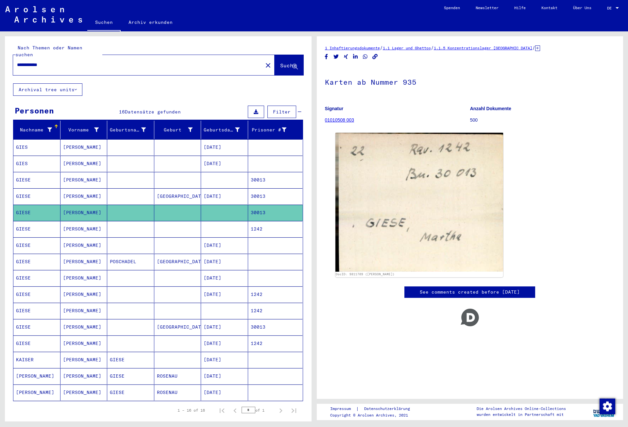
click at [268, 221] on mat-cell "1242" at bounding box center [275, 229] width 55 height 16
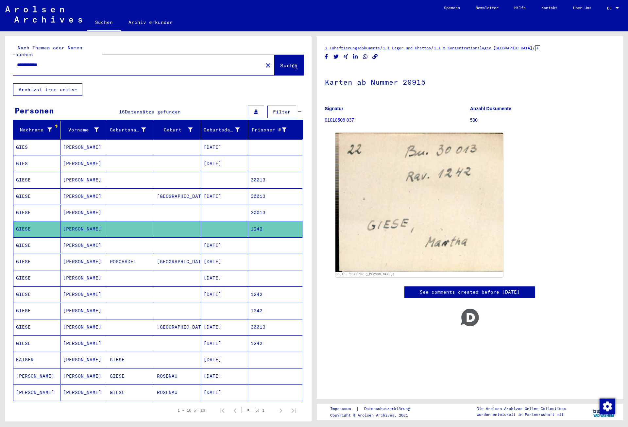
click at [267, 271] on mat-cell at bounding box center [275, 278] width 55 height 16
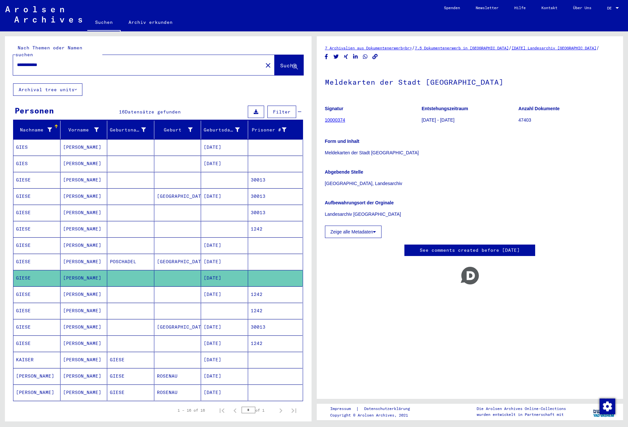
click at [268, 286] on mat-cell "1242" at bounding box center [275, 294] width 55 height 16
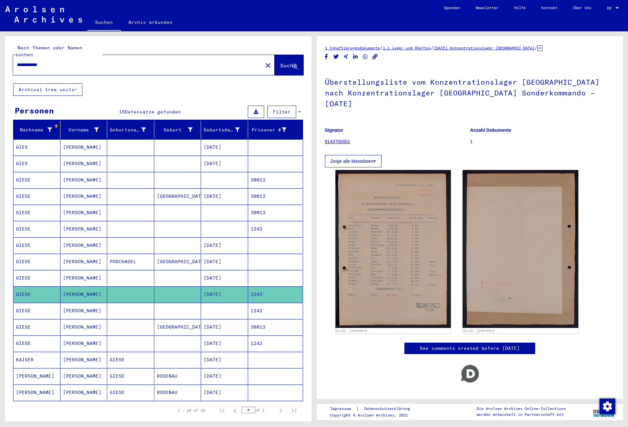
click at [265, 306] on mat-cell "1242" at bounding box center [275, 311] width 55 height 16
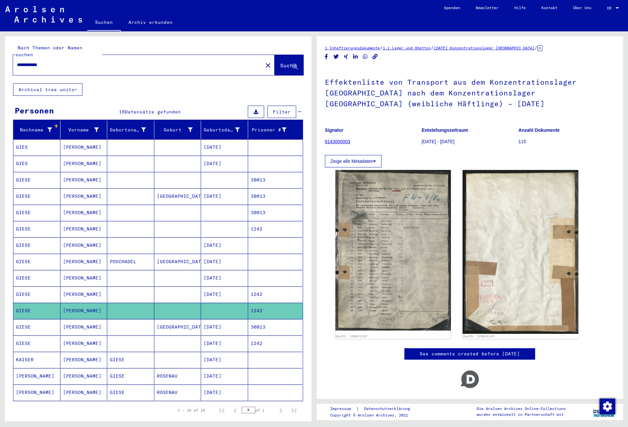
click at [265, 323] on mat-cell "30013" at bounding box center [275, 327] width 55 height 16
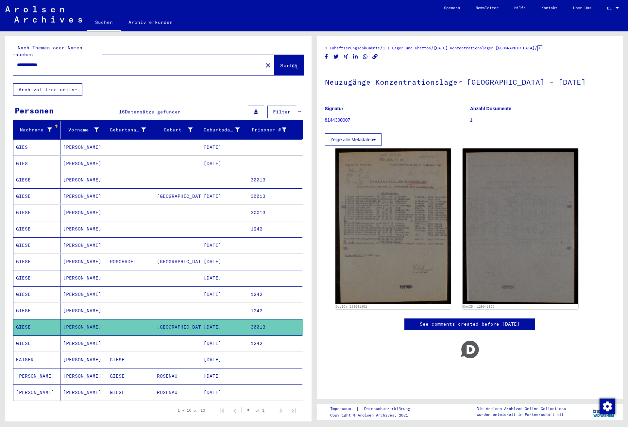
click at [265, 341] on mat-cell "1242" at bounding box center [275, 343] width 55 height 16
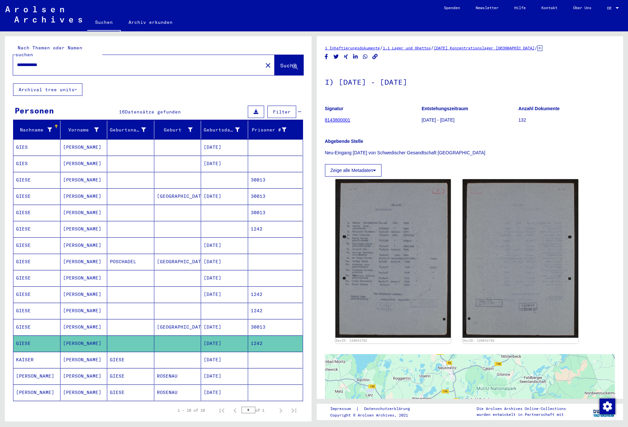
drag, startPoint x: 59, startPoint y: 58, endPoint x: 5, endPoint y: 58, distance: 54.6
click at [17, 61] on input "**********" at bounding box center [138, 64] width 242 height 7
type input "******"
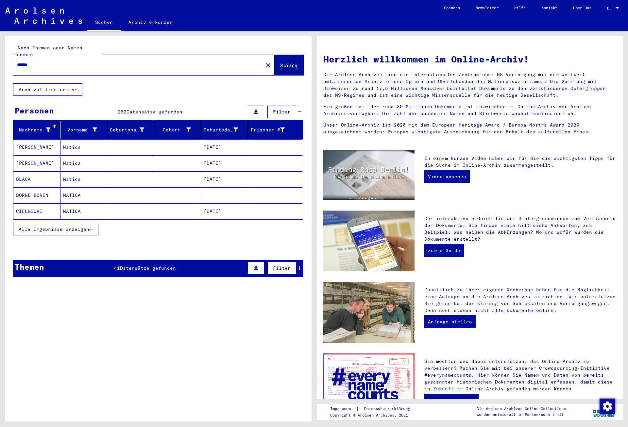
click at [70, 226] on span "Alle Ergebnisse anzeigen" at bounding box center [54, 229] width 71 height 6
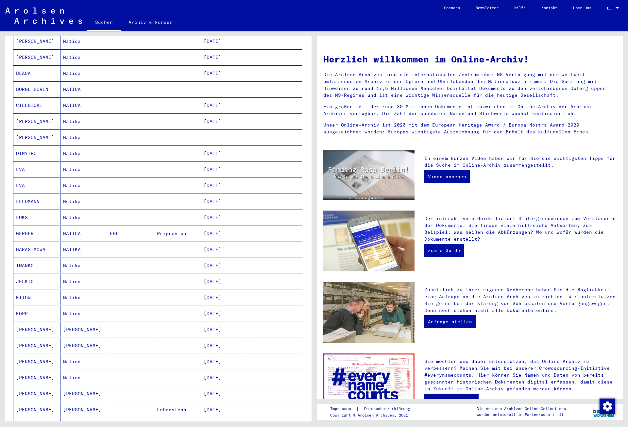
scroll to position [176, 0]
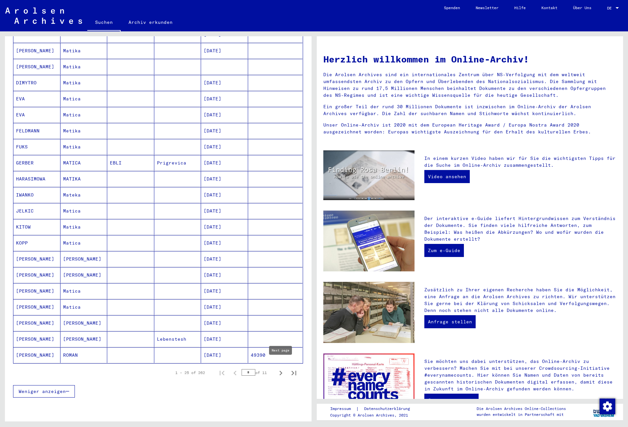
click at [281, 371] on icon "Next page" at bounding box center [280, 373] width 3 height 5
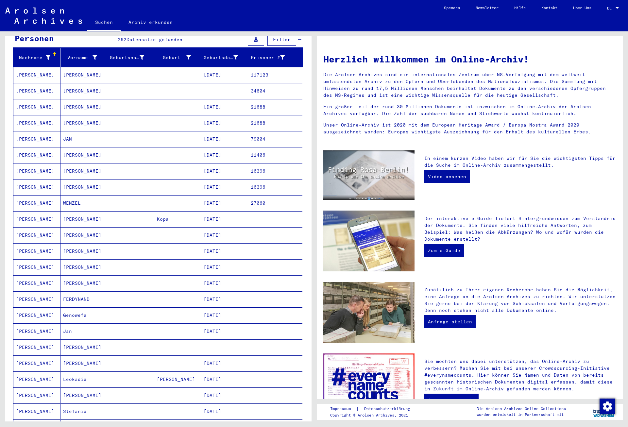
scroll to position [71, 0]
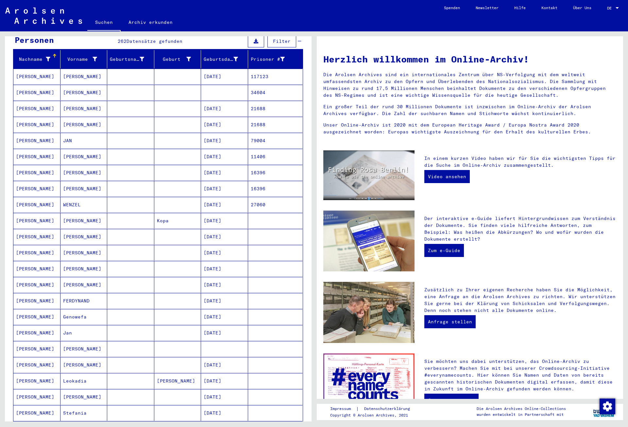
click at [236, 261] on mat-cell "[DATE]" at bounding box center [224, 269] width 47 height 16
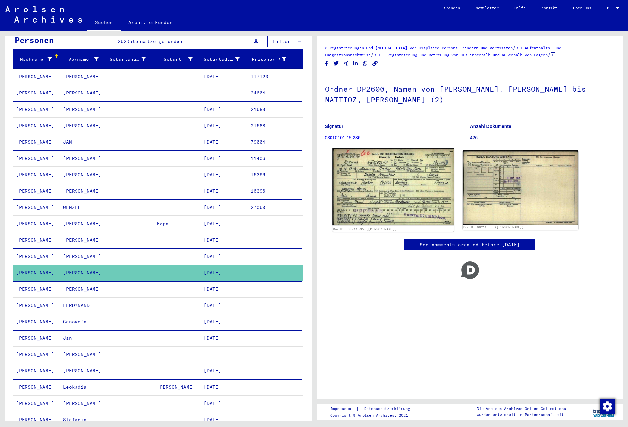
click at [377, 192] on img at bounding box center [392, 186] width 121 height 77
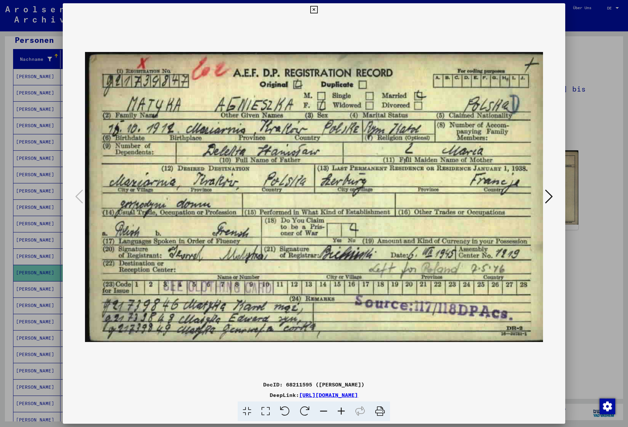
click at [318, 11] on icon at bounding box center [314, 10] width 8 height 8
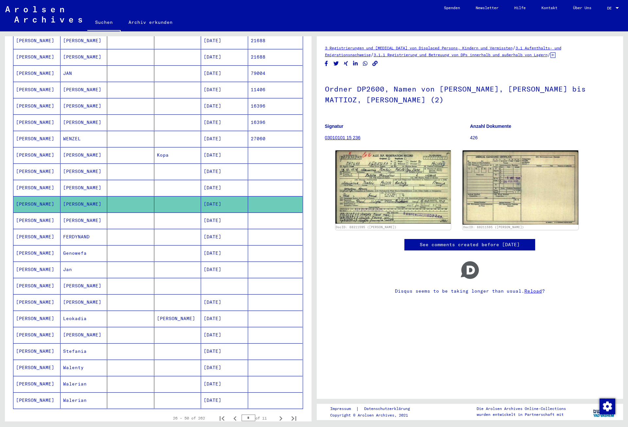
scroll to position [141, 0]
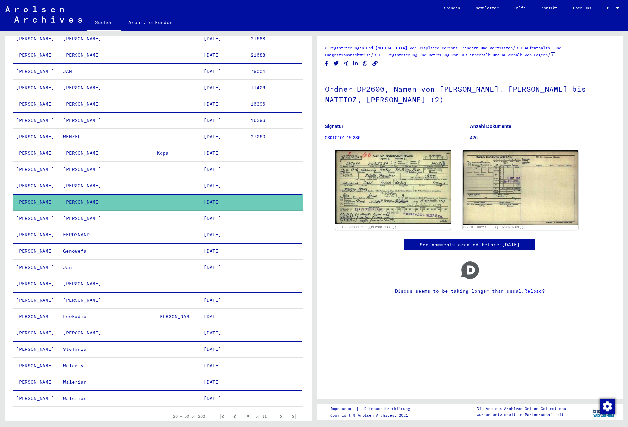
click at [236, 295] on mat-cell "[DATE]" at bounding box center [224, 300] width 47 height 16
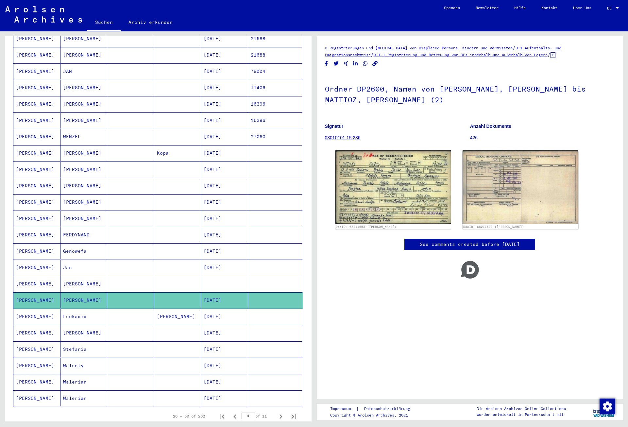
click at [235, 309] on mat-cell "[DATE]" at bounding box center [224, 317] width 47 height 16
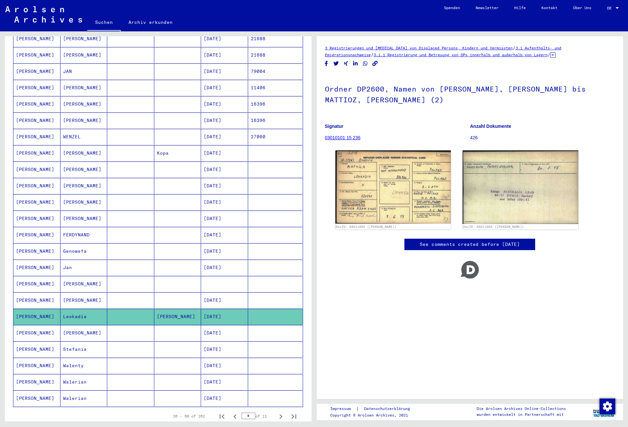
click at [235, 346] on mat-cell "[DATE]" at bounding box center [224, 349] width 47 height 16
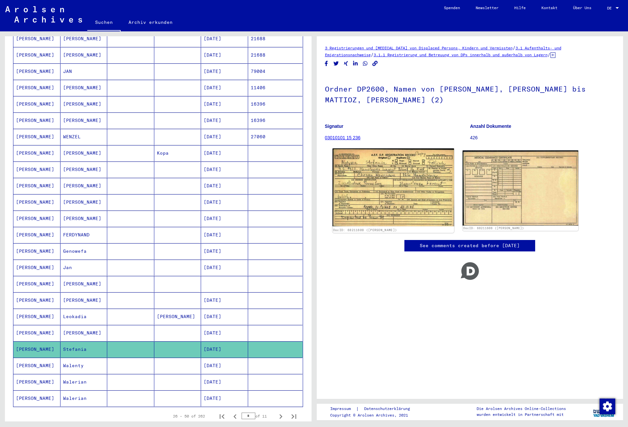
click at [408, 193] on img at bounding box center [392, 187] width 121 height 78
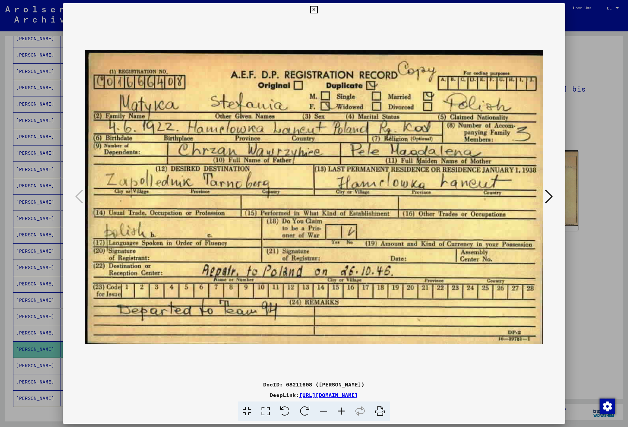
click at [318, 10] on icon at bounding box center [314, 10] width 8 height 8
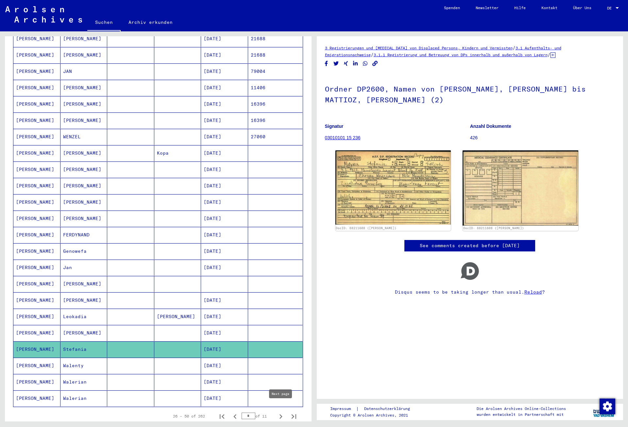
click at [281, 412] on icon "Next page" at bounding box center [280, 416] width 9 height 9
type input "*"
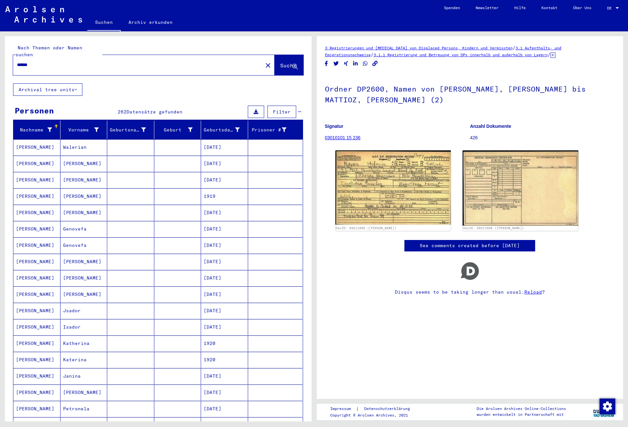
click at [235, 208] on mat-cell "[DATE]" at bounding box center [224, 213] width 47 height 16
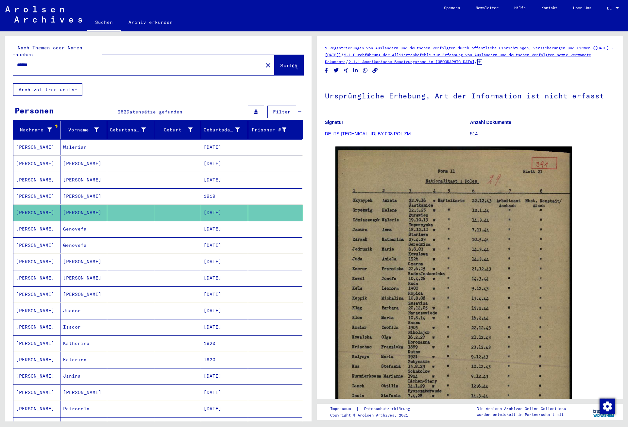
click at [18, 61] on input "******" at bounding box center [138, 64] width 242 height 7
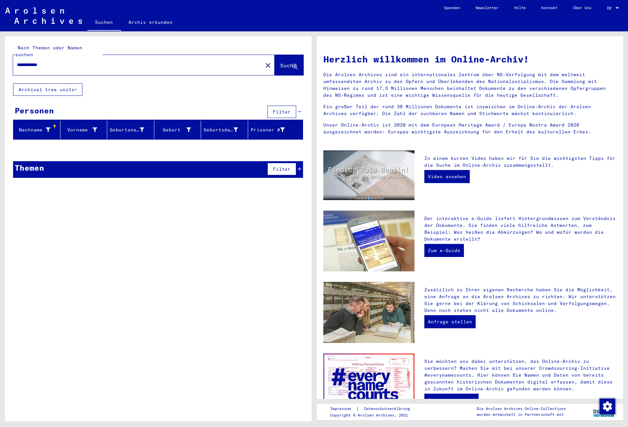
drag, startPoint x: 63, startPoint y: 59, endPoint x: 3, endPoint y: 62, distance: 59.9
click at [17, 62] on input "**********" at bounding box center [136, 64] width 238 height 7
type input "**********"
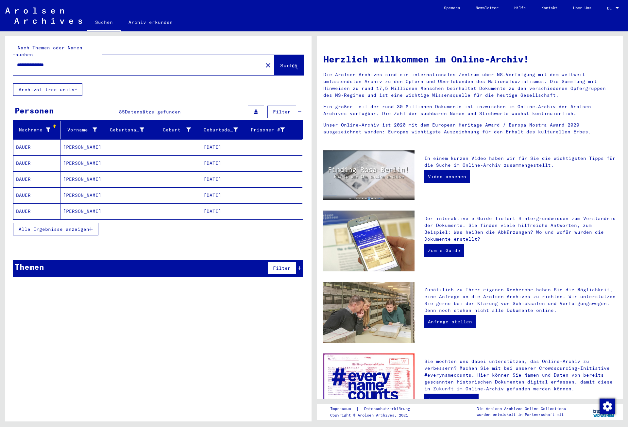
click at [65, 226] on span "Alle Ergebnisse anzeigen" at bounding box center [54, 229] width 71 height 6
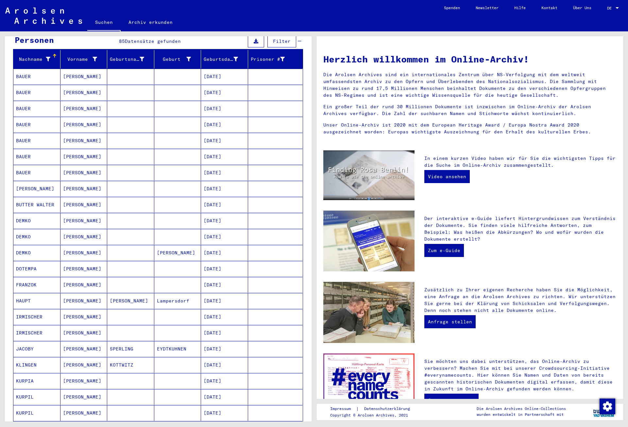
scroll to position [141, 0]
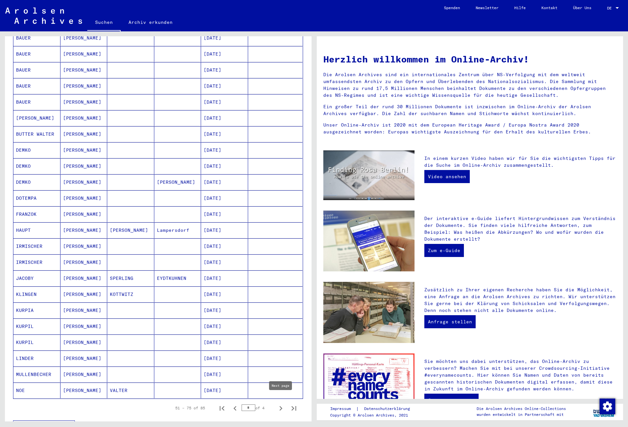
click at [282, 404] on icon "Next page" at bounding box center [280, 408] width 9 height 9
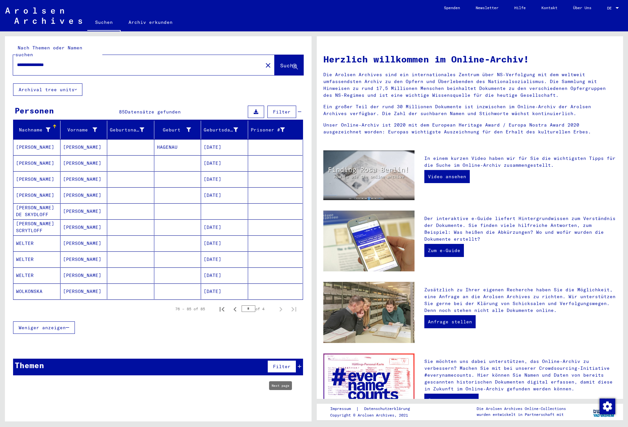
scroll to position [0, 0]
click at [76, 140] on mat-cell "[PERSON_NAME]" at bounding box center [83, 147] width 47 height 16
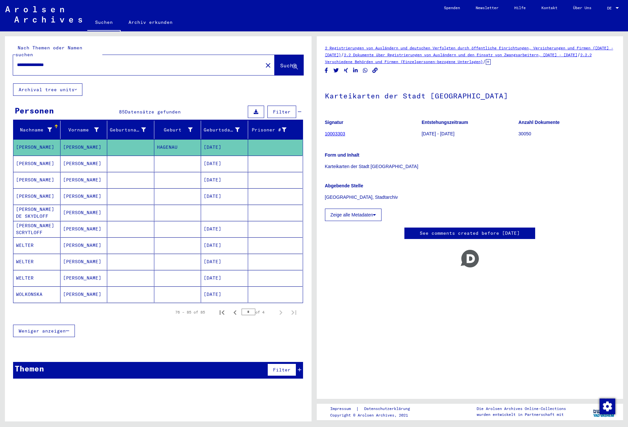
click at [79, 158] on mat-cell "[PERSON_NAME]" at bounding box center [83, 164] width 47 height 16
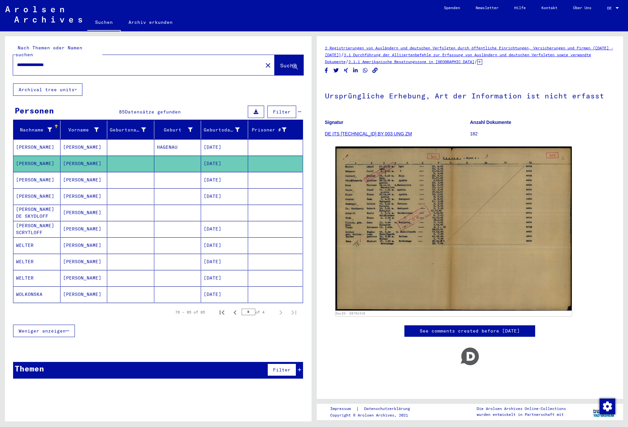
click at [79, 174] on mat-cell "[PERSON_NAME]" at bounding box center [83, 180] width 47 height 16
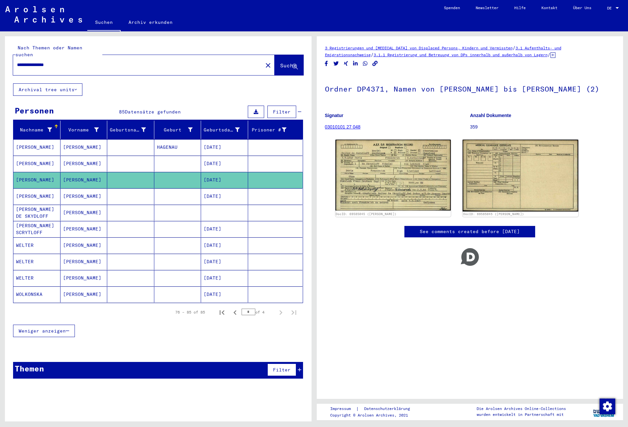
click at [85, 139] on mat-cell "[PERSON_NAME]" at bounding box center [83, 147] width 47 height 16
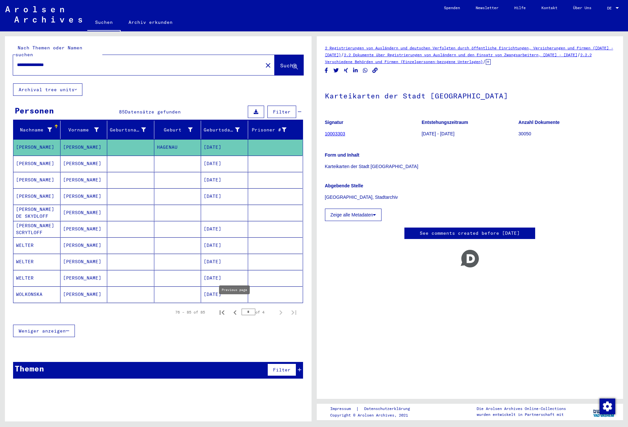
click at [234, 310] on icon "Previous page" at bounding box center [234, 312] width 3 height 5
type input "*"
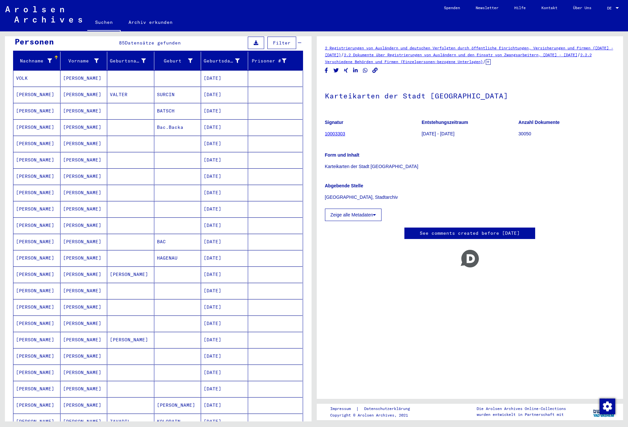
scroll to position [71, 0]
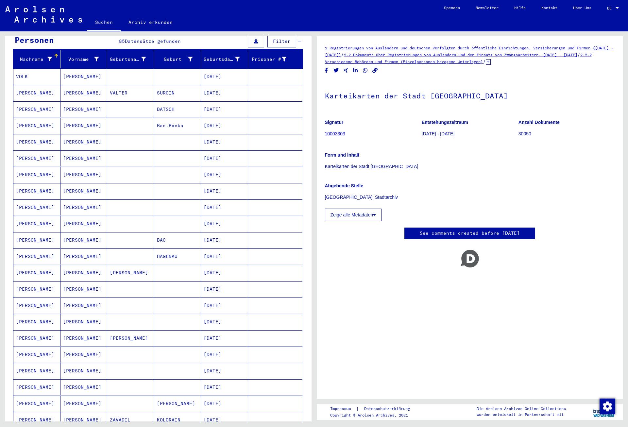
click at [88, 101] on mat-cell "[PERSON_NAME]" at bounding box center [83, 109] width 47 height 16
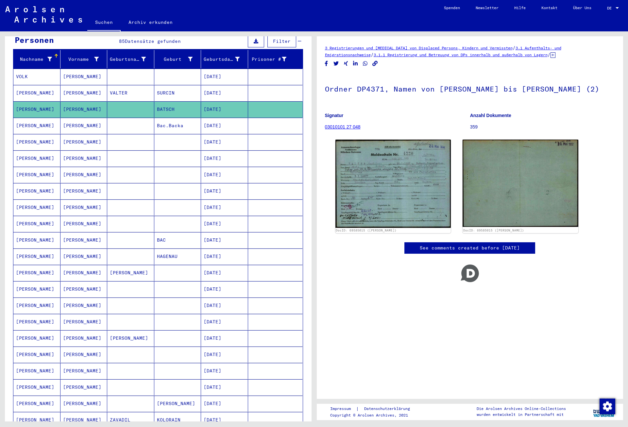
click at [85, 119] on mat-cell "[PERSON_NAME]" at bounding box center [83, 126] width 47 height 16
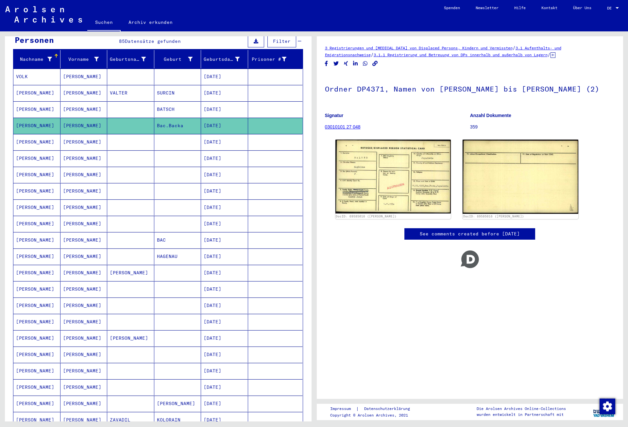
click at [84, 137] on mat-cell "[PERSON_NAME]" at bounding box center [83, 142] width 47 height 16
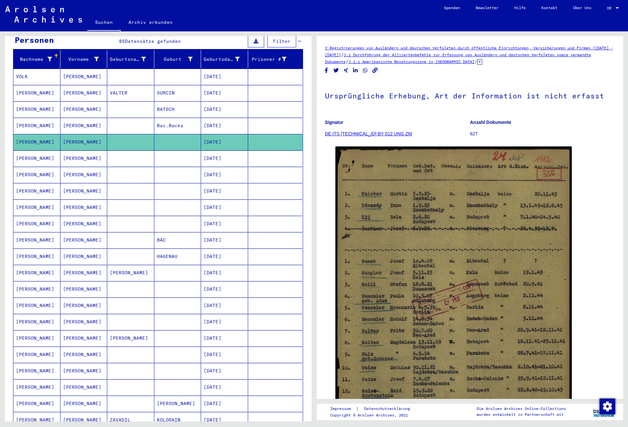
click at [83, 150] on mat-cell "[PERSON_NAME]" at bounding box center [83, 158] width 47 height 16
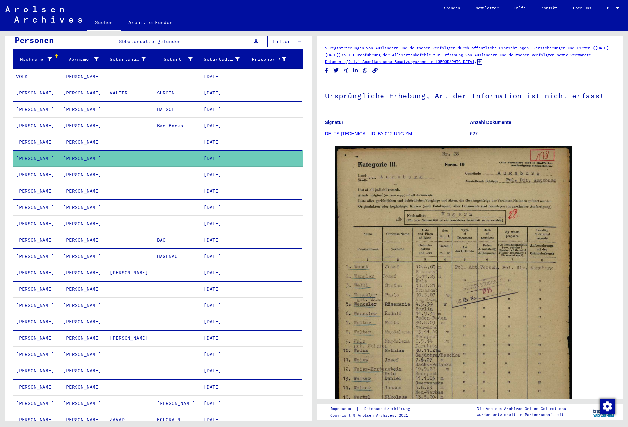
click at [83, 170] on mat-cell "[PERSON_NAME]" at bounding box center [83, 175] width 47 height 16
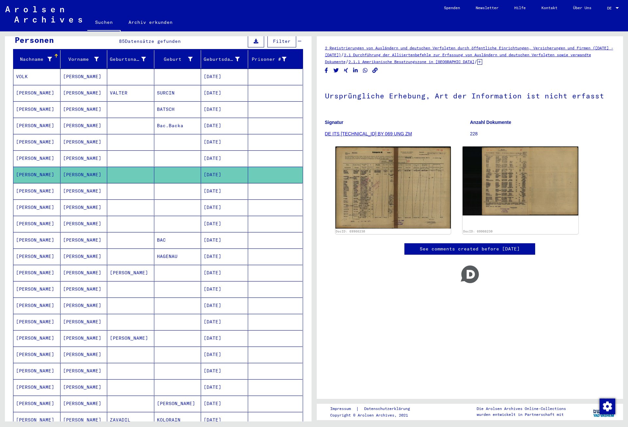
click at [83, 183] on mat-cell "[PERSON_NAME]" at bounding box center [83, 191] width 47 height 16
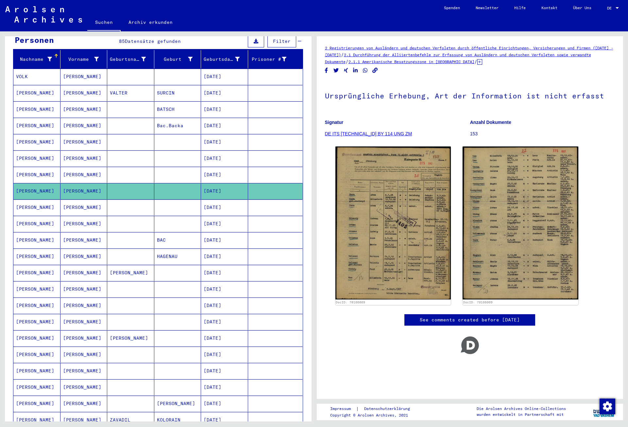
click at [83, 203] on mat-cell "[PERSON_NAME]" at bounding box center [83, 207] width 47 height 16
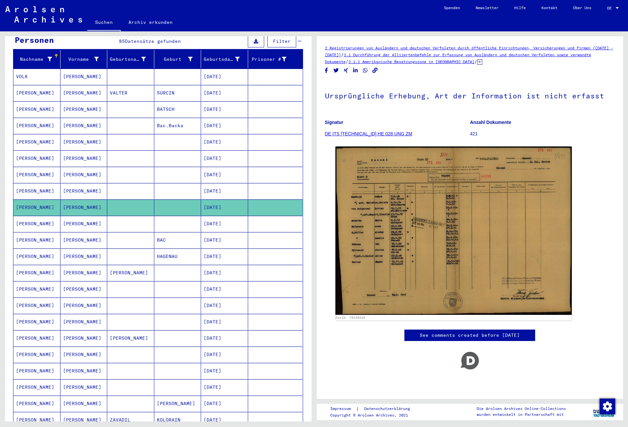
click at [83, 219] on mat-cell "[PERSON_NAME]" at bounding box center [83, 224] width 47 height 16
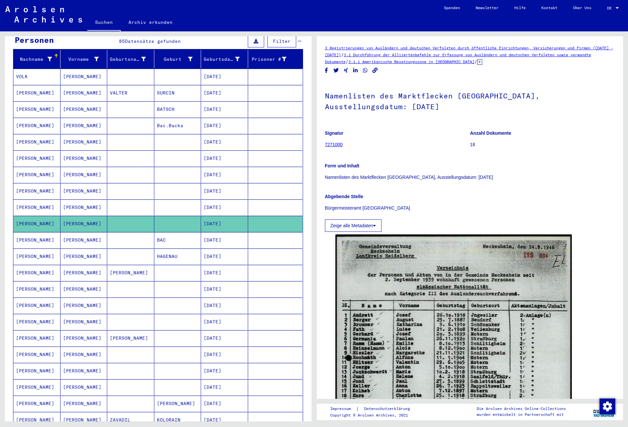
scroll to position [176, 0]
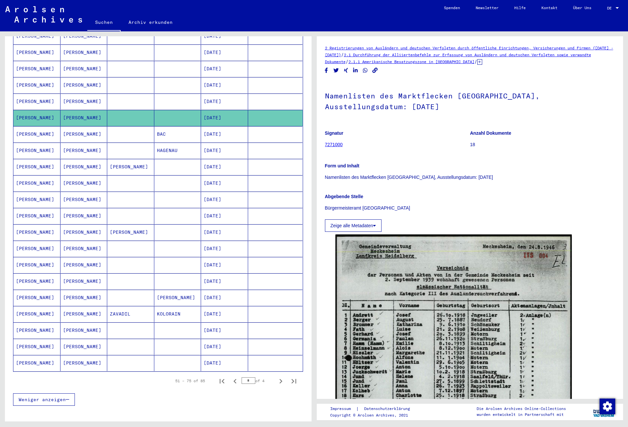
click at [79, 147] on mat-cell "[PERSON_NAME]" at bounding box center [83, 150] width 47 height 16
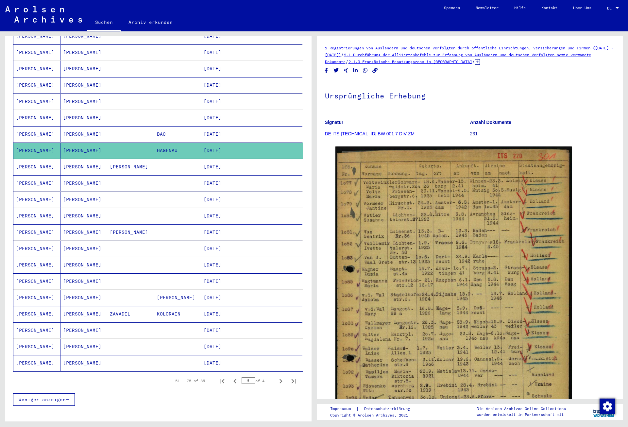
click at [86, 176] on mat-cell "[PERSON_NAME]" at bounding box center [83, 183] width 47 height 16
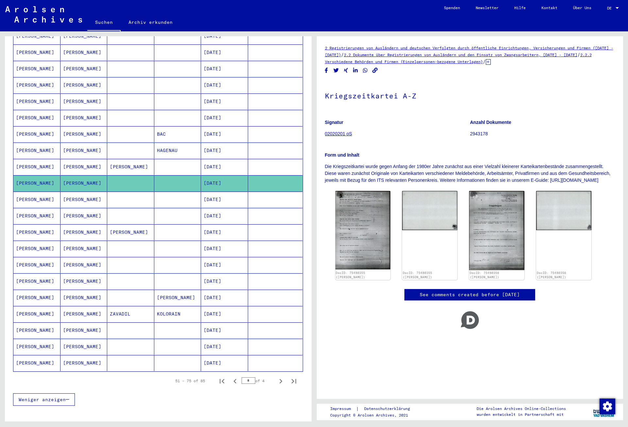
click at [87, 209] on mat-cell "[PERSON_NAME]" at bounding box center [83, 216] width 47 height 16
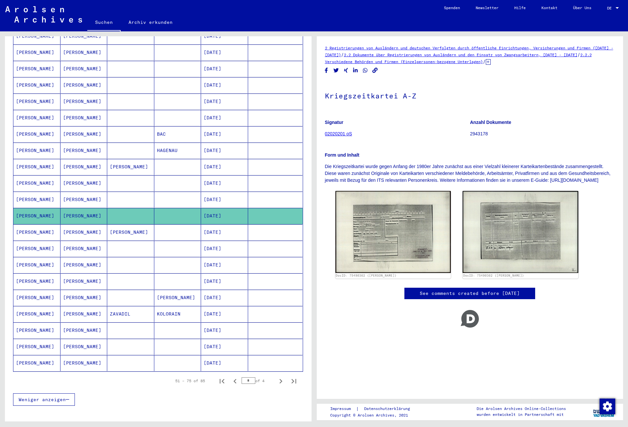
click at [87, 194] on mat-cell "[PERSON_NAME]" at bounding box center [83, 200] width 47 height 16
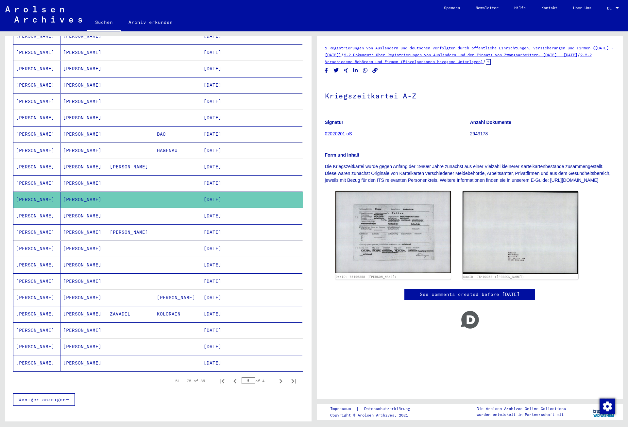
click at [84, 258] on mat-cell "[PERSON_NAME]" at bounding box center [83, 265] width 47 height 16
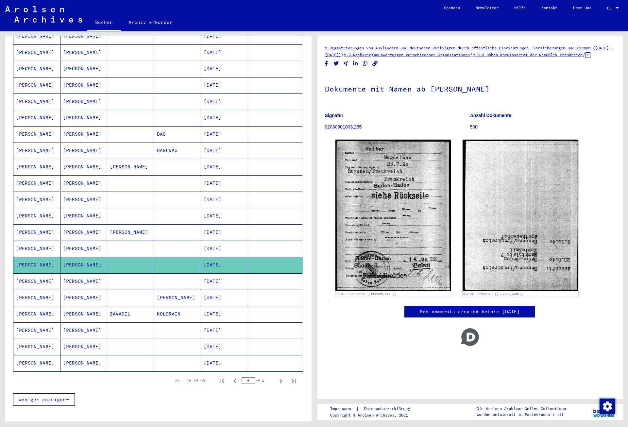
click at [86, 291] on mat-cell "[PERSON_NAME]" at bounding box center [83, 298] width 47 height 16
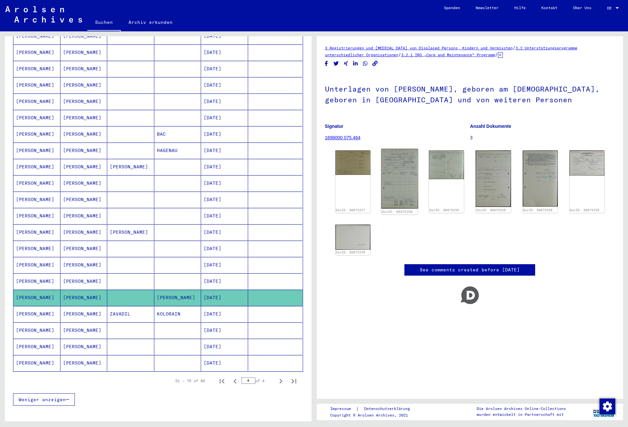
click at [405, 180] on img at bounding box center [399, 179] width 37 height 60
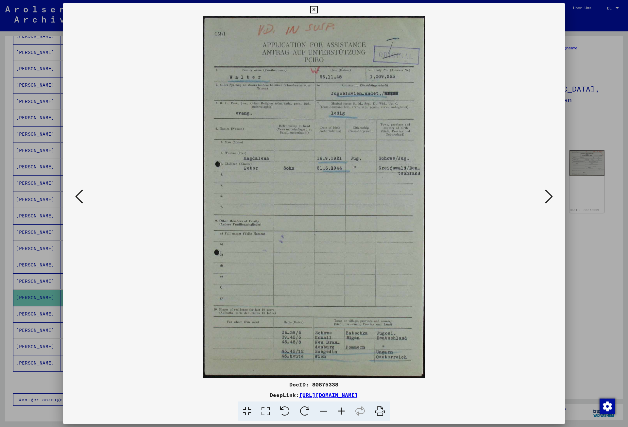
click at [552, 197] on icon at bounding box center [549, 197] width 8 height 16
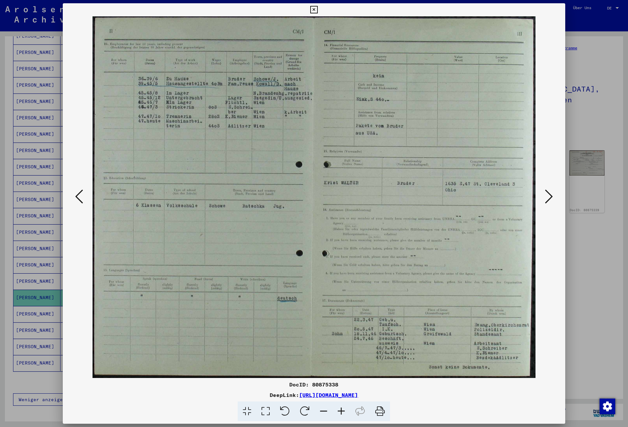
click at [552, 197] on icon at bounding box center [549, 197] width 8 height 16
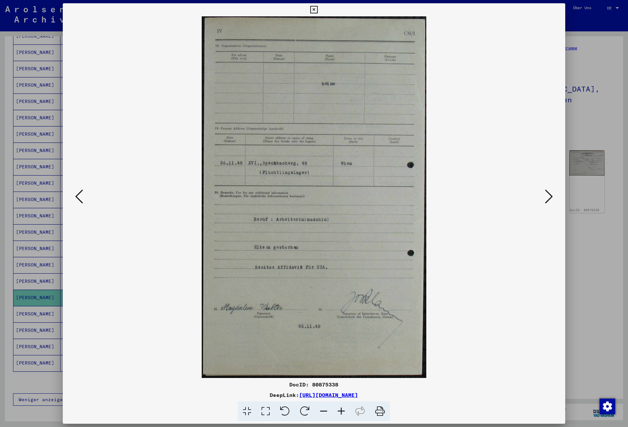
click at [552, 198] on icon at bounding box center [549, 197] width 8 height 16
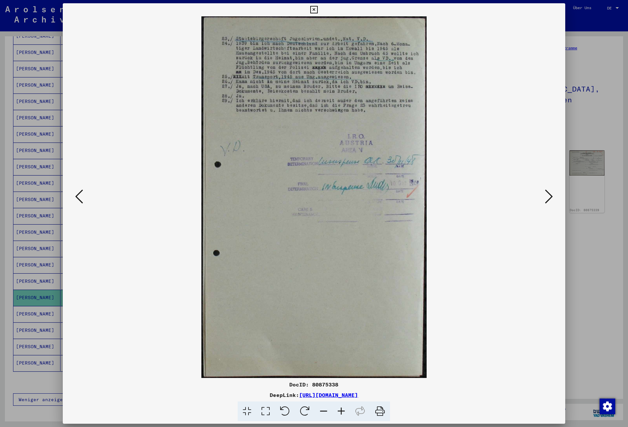
click at [318, 9] on icon at bounding box center [314, 10] width 8 height 8
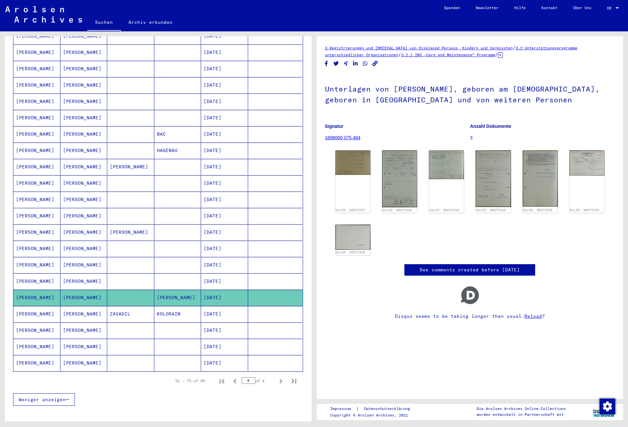
click at [235, 322] on mat-cell "[DATE]" at bounding box center [224, 330] width 47 height 16
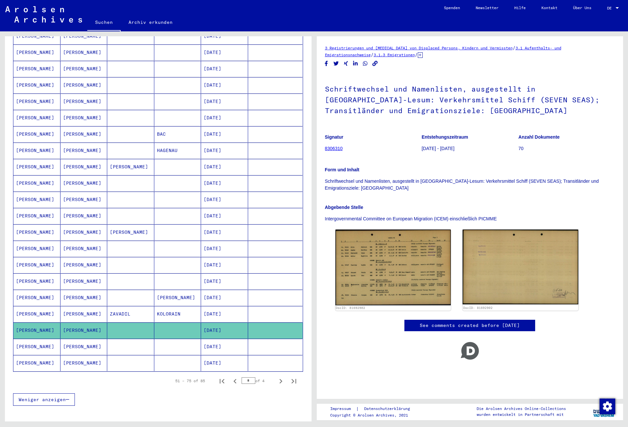
click at [234, 339] on mat-cell "[DATE]" at bounding box center [224, 347] width 47 height 16
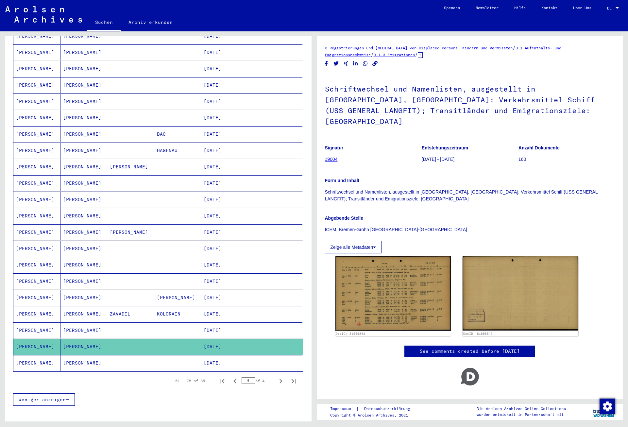
click at [233, 360] on mat-cell "[DATE]" at bounding box center [224, 363] width 47 height 16
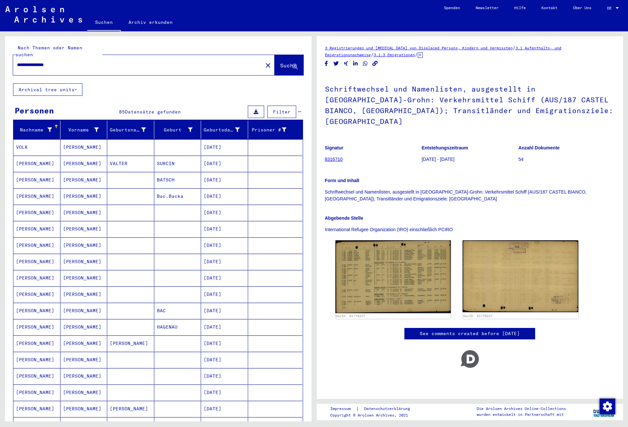
drag, startPoint x: 67, startPoint y: 55, endPoint x: 9, endPoint y: 55, distance: 57.5
click at [17, 61] on input "**********" at bounding box center [138, 64] width 242 height 7
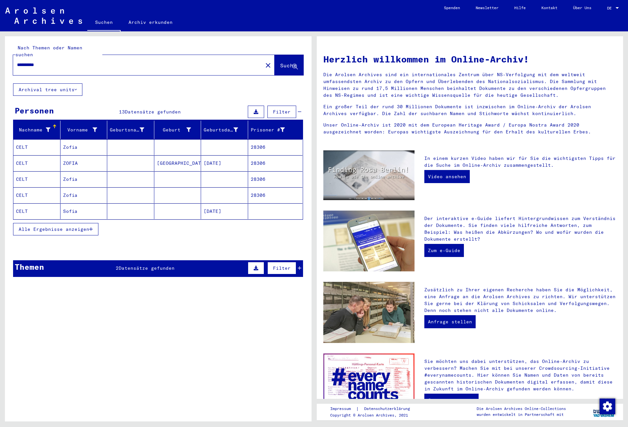
click at [234, 144] on mat-cell at bounding box center [224, 147] width 47 height 16
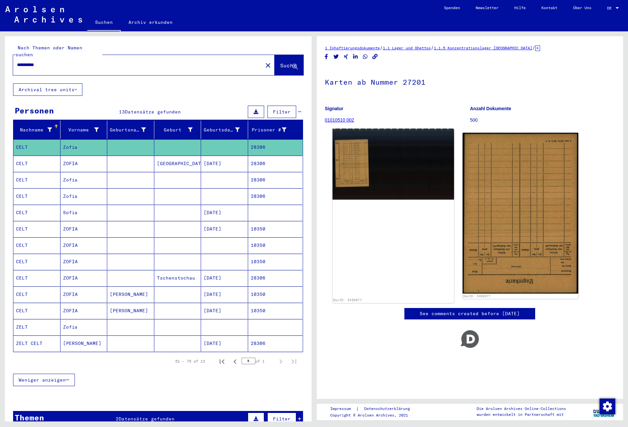
click at [351, 171] on img at bounding box center [392, 164] width 121 height 71
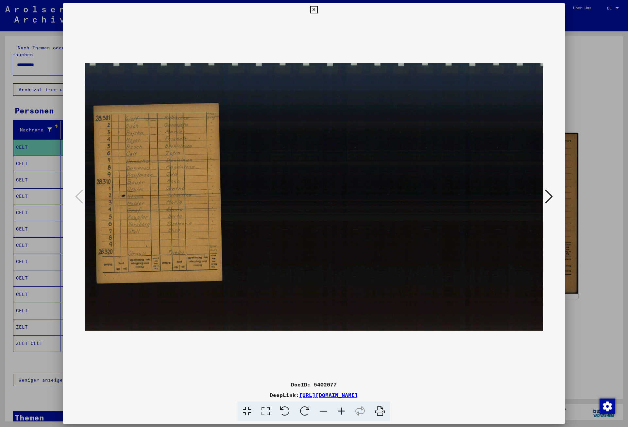
click at [318, 8] on icon at bounding box center [314, 10] width 8 height 8
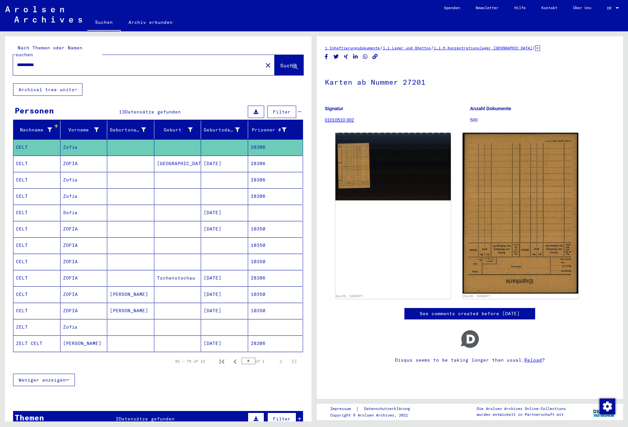
click at [219, 158] on mat-cell "[DATE]" at bounding box center [224, 164] width 47 height 16
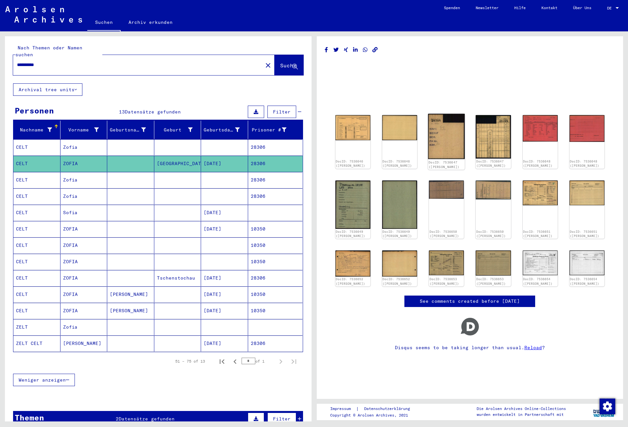
click at [446, 143] on img at bounding box center [446, 136] width 37 height 45
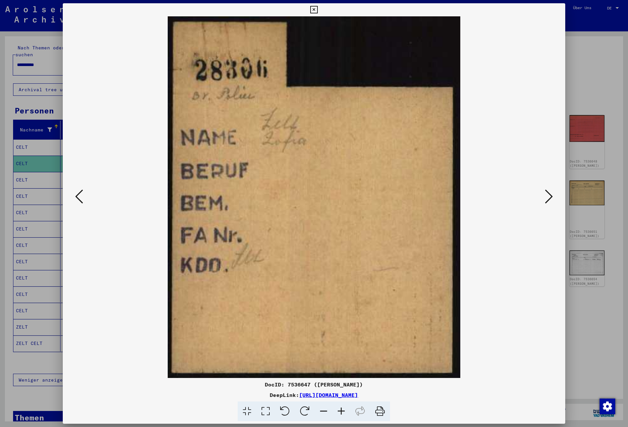
click at [548, 197] on icon at bounding box center [549, 197] width 8 height 16
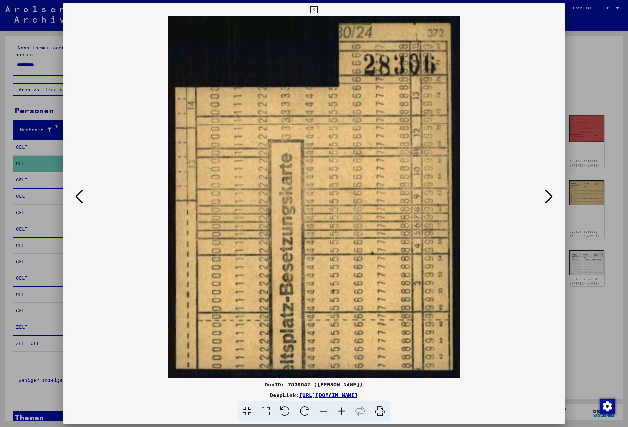
click at [548, 197] on icon at bounding box center [549, 197] width 8 height 16
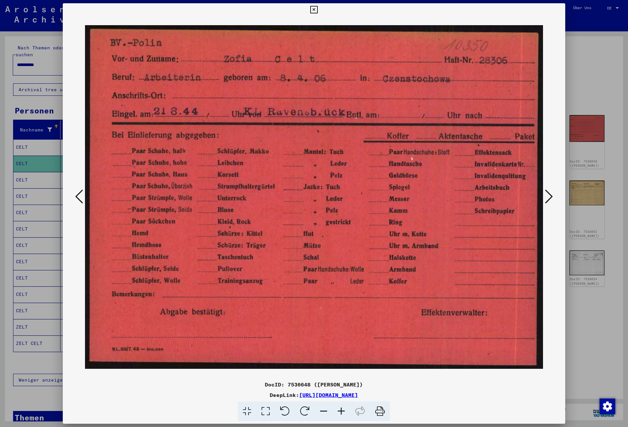
click at [543, 187] on img at bounding box center [314, 196] width 458 height 361
click at [553, 197] on icon at bounding box center [549, 197] width 8 height 16
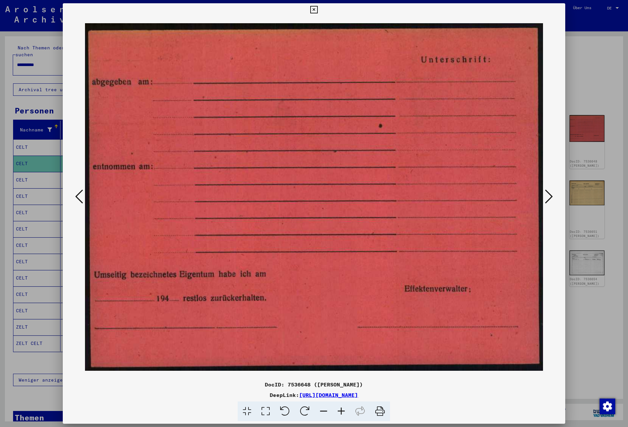
click at [553, 197] on icon at bounding box center [549, 197] width 8 height 16
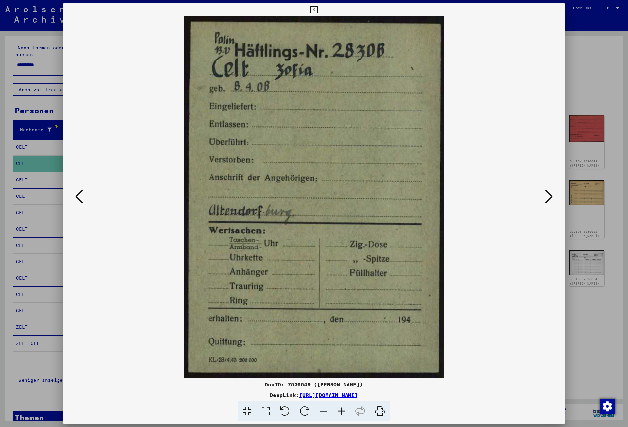
click at [553, 197] on icon at bounding box center [549, 197] width 8 height 16
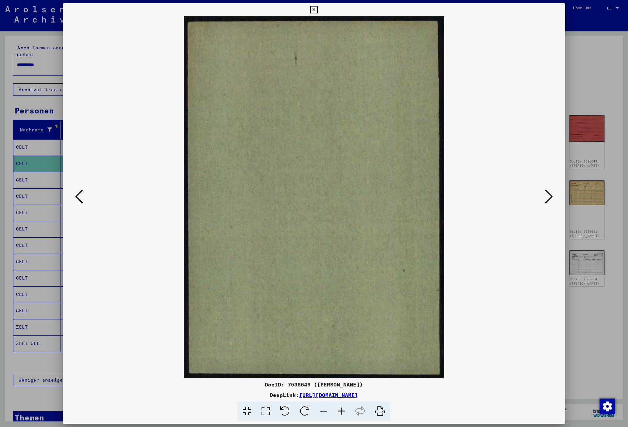
click at [553, 197] on icon at bounding box center [549, 197] width 8 height 16
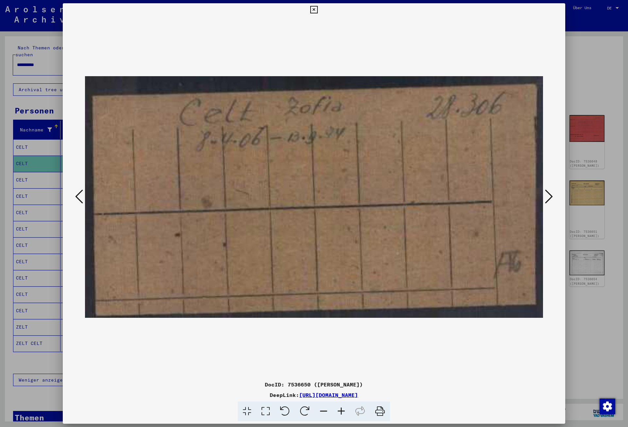
click at [553, 197] on icon at bounding box center [549, 197] width 8 height 16
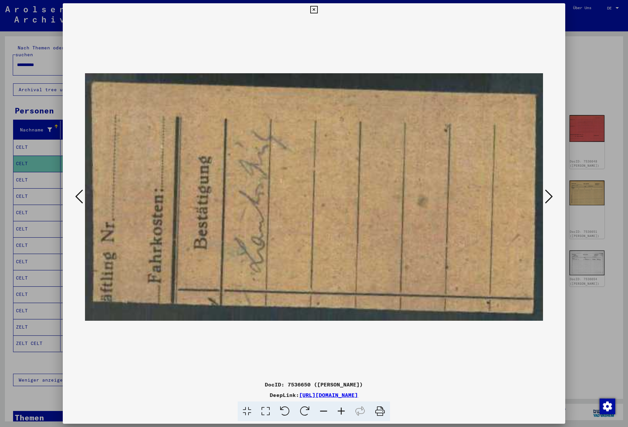
click at [553, 197] on icon at bounding box center [549, 197] width 8 height 16
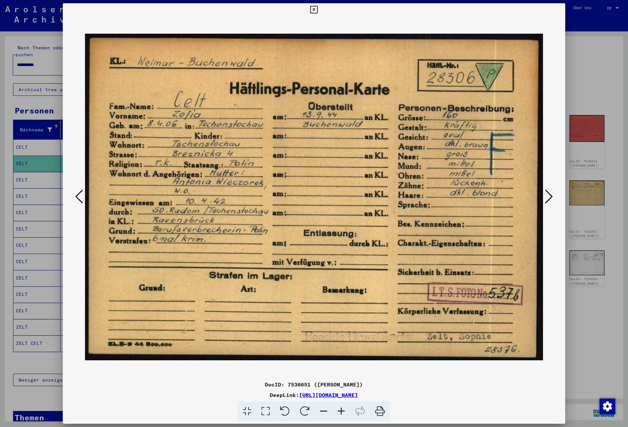
click at [553, 197] on icon at bounding box center [549, 197] width 8 height 16
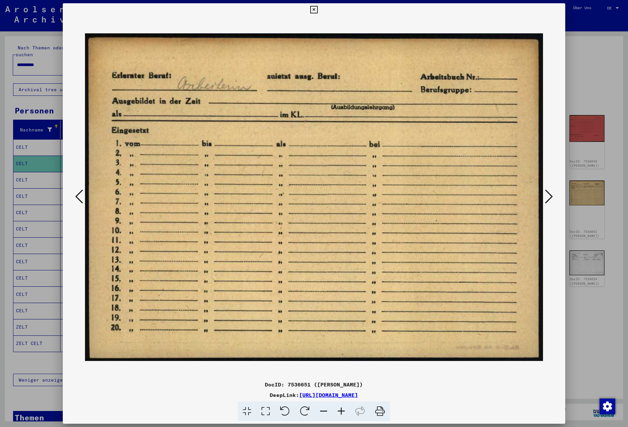
click at [553, 197] on icon at bounding box center [549, 197] width 8 height 16
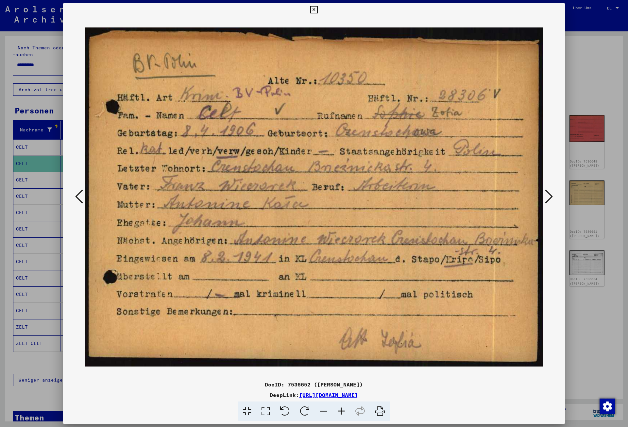
click at [553, 197] on icon at bounding box center [549, 197] width 8 height 16
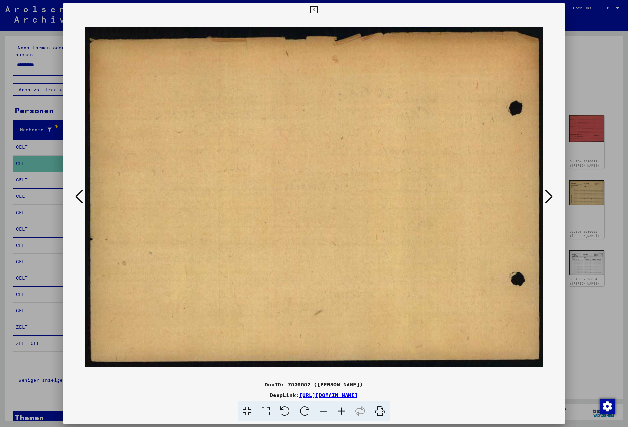
click at [553, 197] on icon at bounding box center [549, 197] width 8 height 16
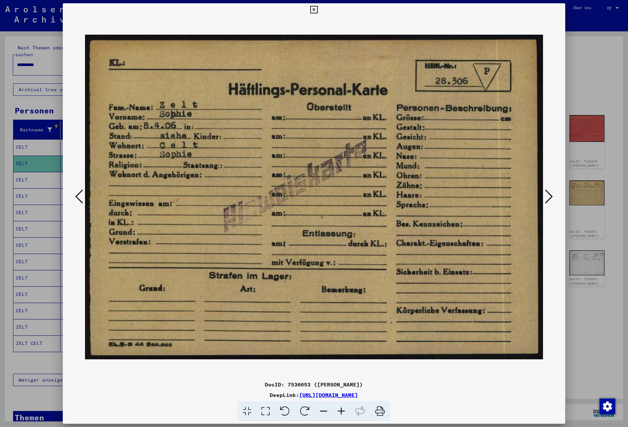
click at [553, 197] on icon at bounding box center [549, 197] width 8 height 16
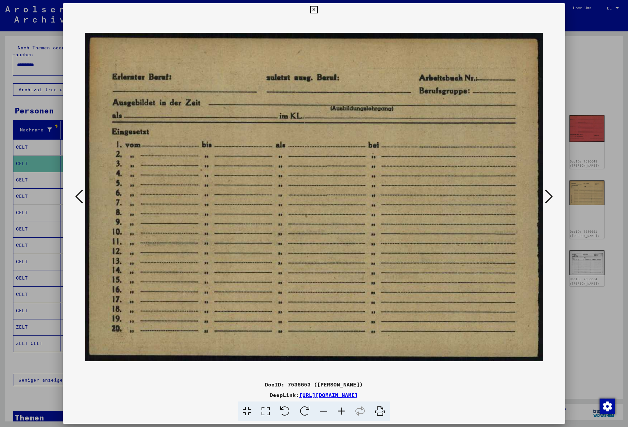
click at [553, 197] on icon at bounding box center [549, 197] width 8 height 16
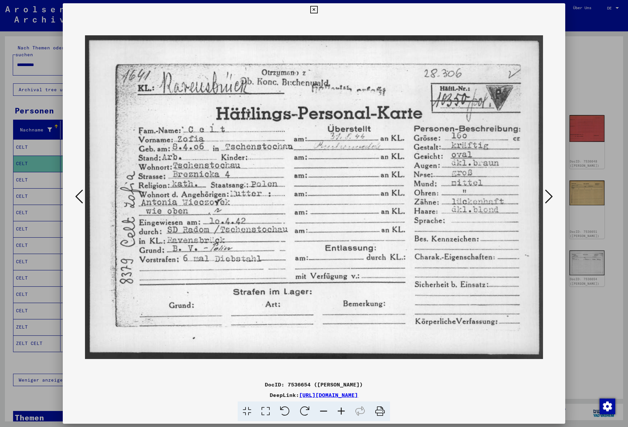
click at [553, 197] on icon at bounding box center [549, 197] width 8 height 16
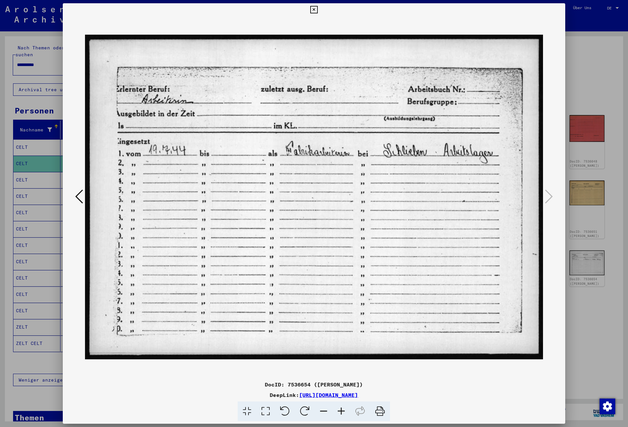
click at [320, 5] on button at bounding box center [313, 9] width 11 height 13
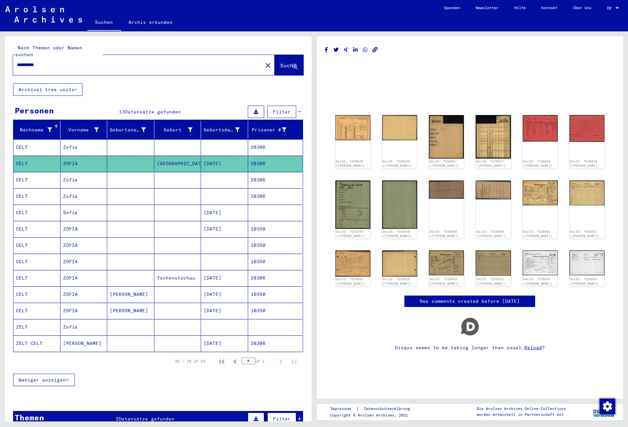
click at [267, 176] on mat-cell "28306" at bounding box center [275, 180] width 55 height 16
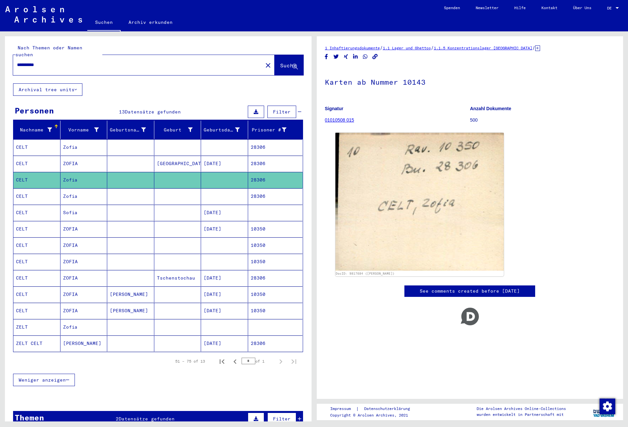
click at [278, 188] on mat-cell "28306" at bounding box center [275, 196] width 55 height 16
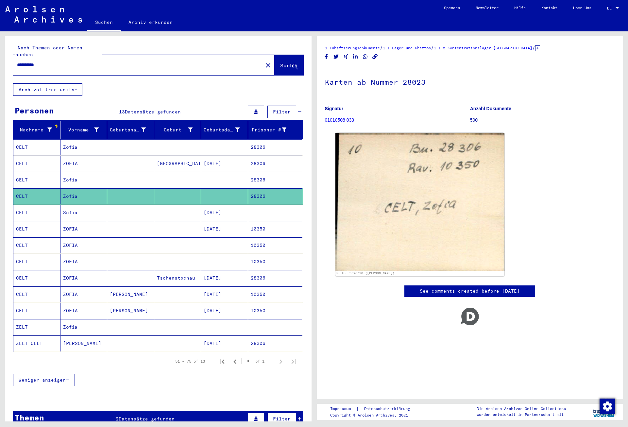
click at [275, 205] on mat-cell at bounding box center [275, 213] width 55 height 16
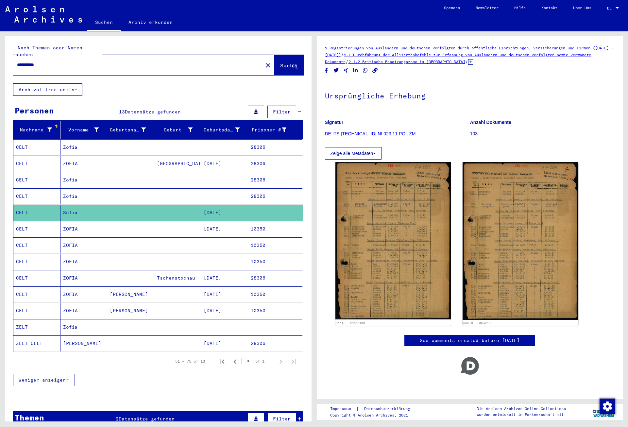
click at [280, 225] on mat-cell "10350" at bounding box center [275, 229] width 55 height 16
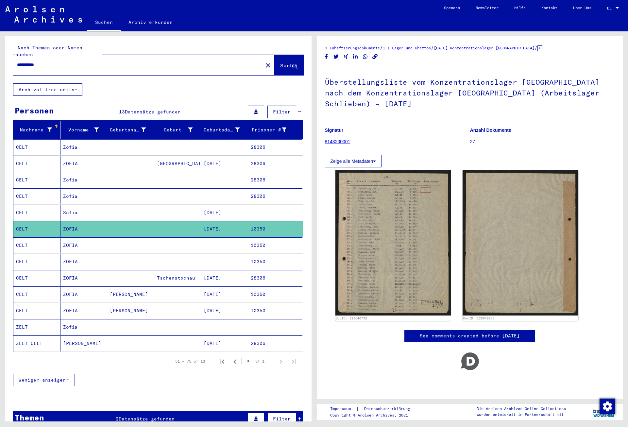
click at [280, 237] on mat-cell "10350" at bounding box center [275, 245] width 55 height 16
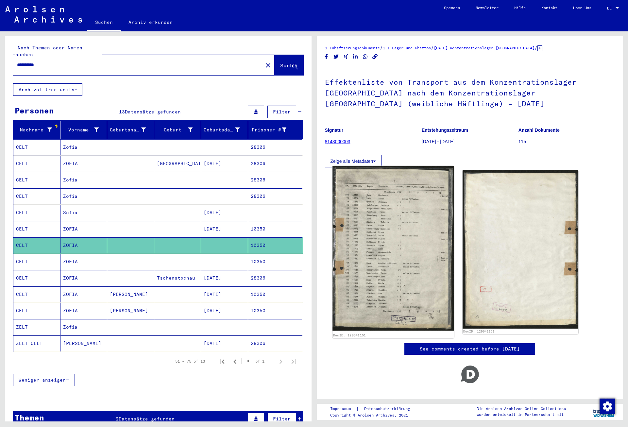
click at [378, 248] on img at bounding box center [392, 248] width 121 height 165
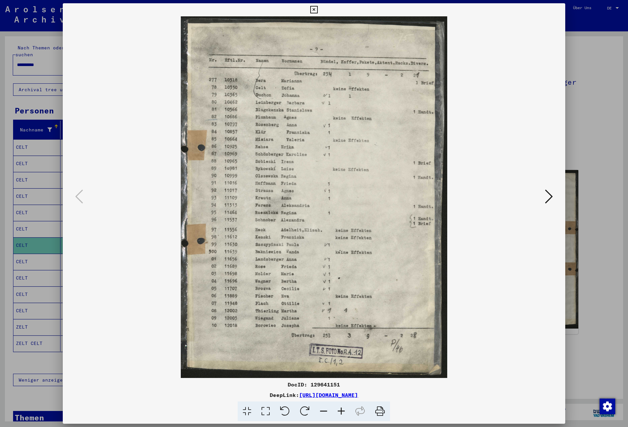
click at [549, 199] on icon at bounding box center [549, 197] width 8 height 16
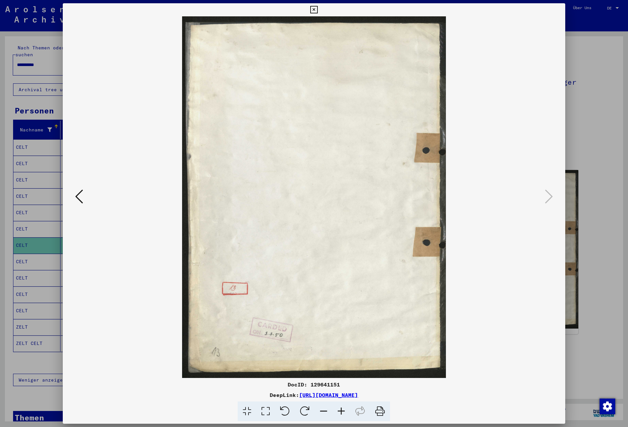
click at [318, 10] on icon at bounding box center [314, 10] width 8 height 8
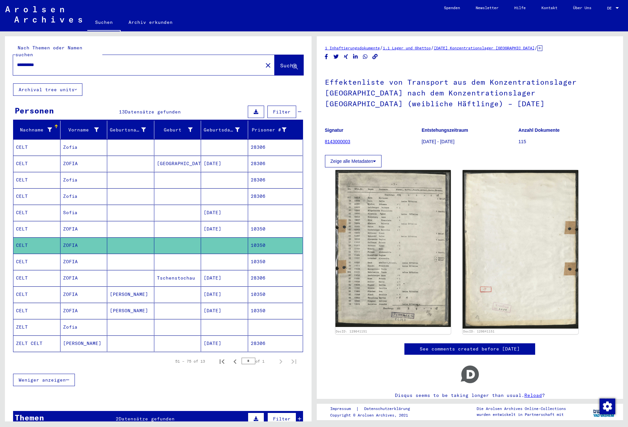
click at [257, 254] on mat-cell "10350" at bounding box center [275, 262] width 55 height 16
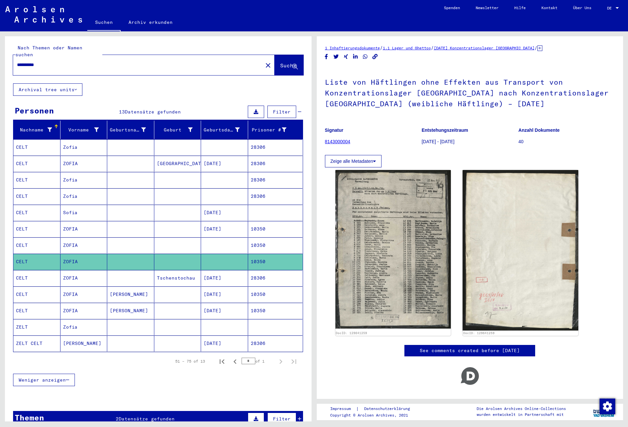
click at [263, 272] on mat-cell "28306" at bounding box center [275, 278] width 55 height 16
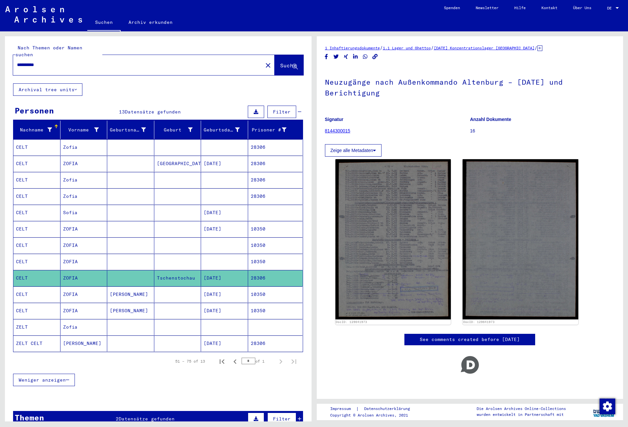
click at [265, 288] on mat-cell "10350" at bounding box center [275, 294] width 55 height 16
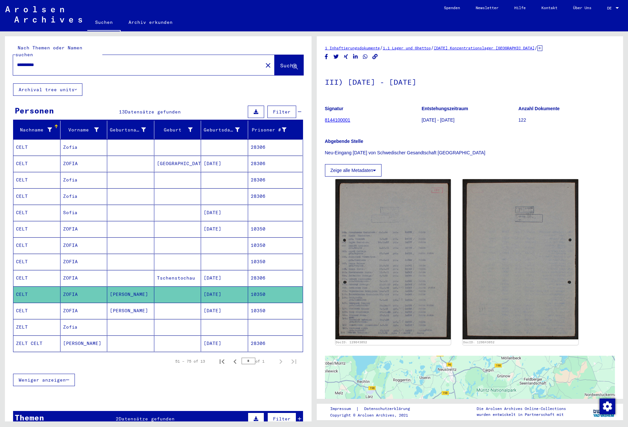
click at [269, 305] on mat-cell "10350" at bounding box center [275, 311] width 55 height 16
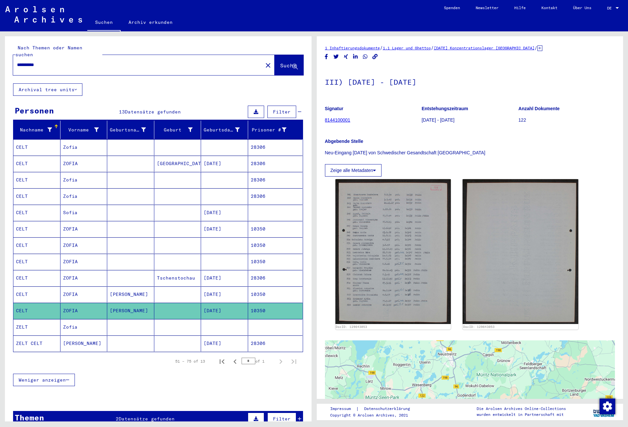
click at [269, 320] on mat-cell at bounding box center [275, 327] width 55 height 16
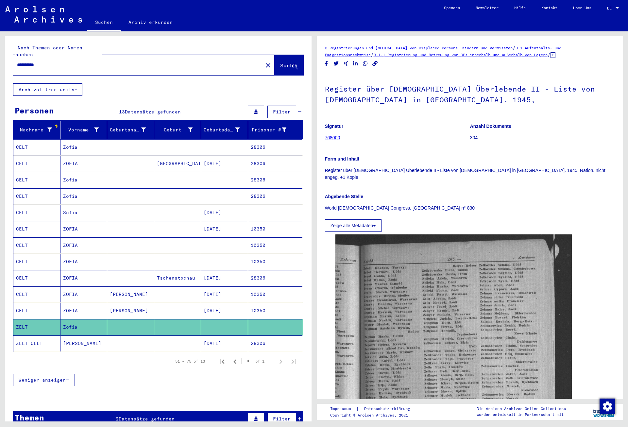
click at [269, 339] on mat-cell "28306" at bounding box center [275, 343] width 55 height 16
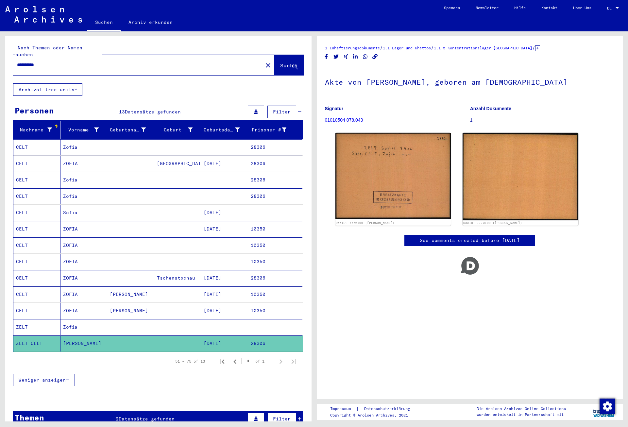
drag, startPoint x: 55, startPoint y: 61, endPoint x: 6, endPoint y: 60, distance: 48.7
click at [17, 61] on input "**********" at bounding box center [138, 64] width 242 height 7
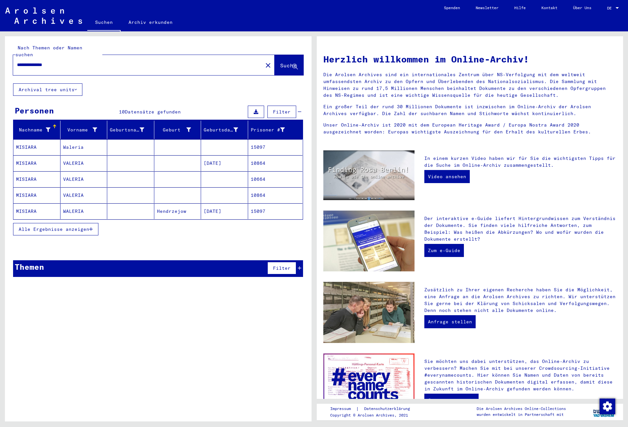
click at [268, 141] on mat-cell "15097" at bounding box center [275, 147] width 55 height 16
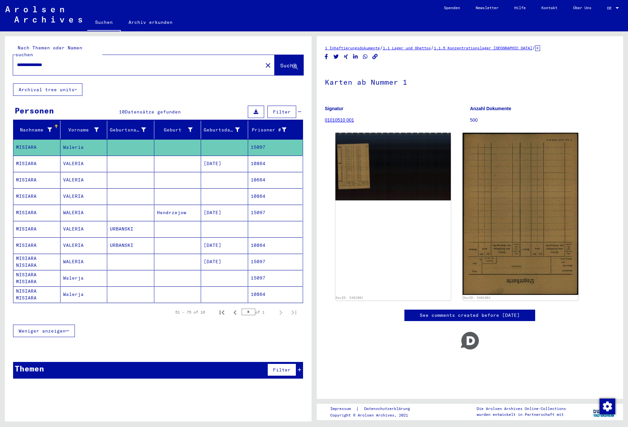
click at [273, 156] on mat-cell "10864" at bounding box center [275, 164] width 55 height 16
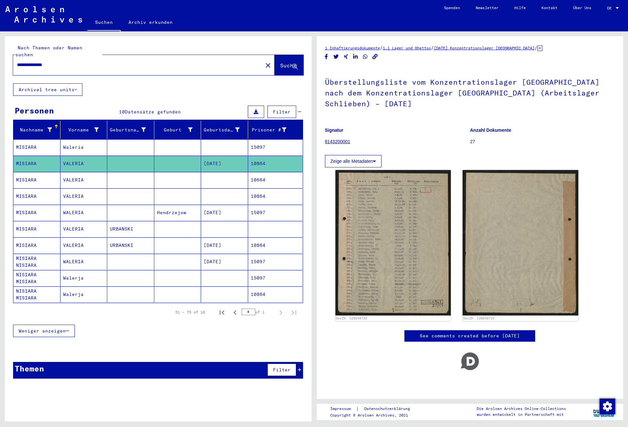
click at [272, 175] on mat-cell "10664" at bounding box center [275, 180] width 55 height 16
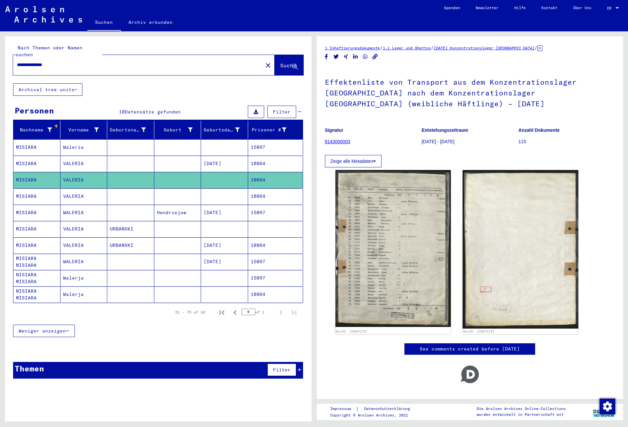
click at [272, 189] on mat-cell "10864" at bounding box center [275, 196] width 55 height 16
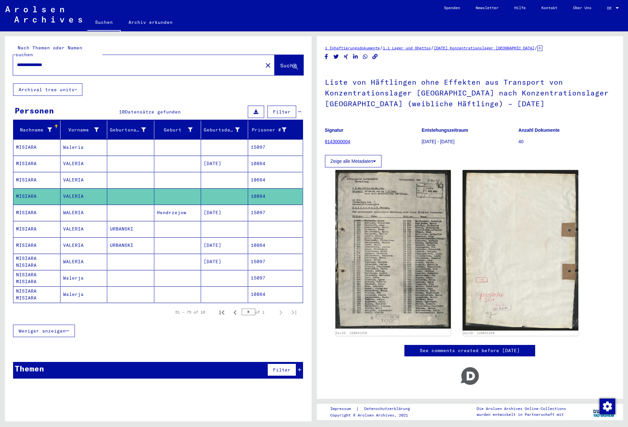
click at [270, 207] on mat-cell "15097" at bounding box center [275, 213] width 55 height 16
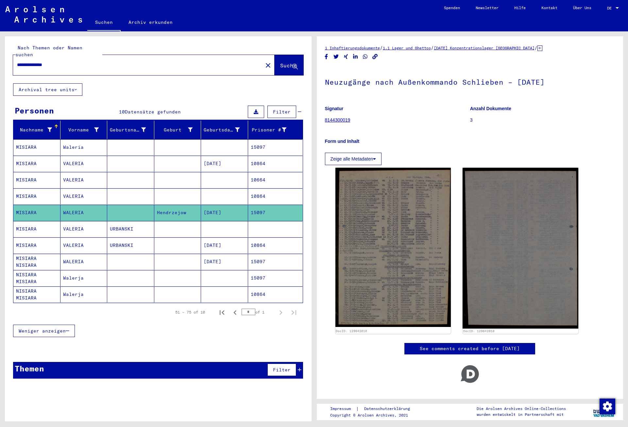
click at [271, 221] on mat-cell at bounding box center [275, 229] width 55 height 16
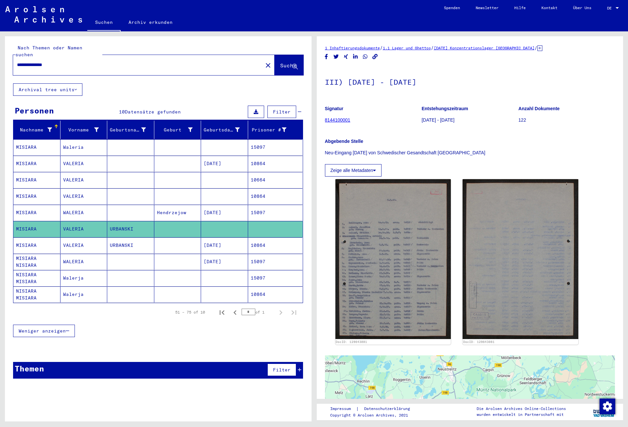
click at [272, 237] on mat-cell "10864" at bounding box center [275, 245] width 55 height 16
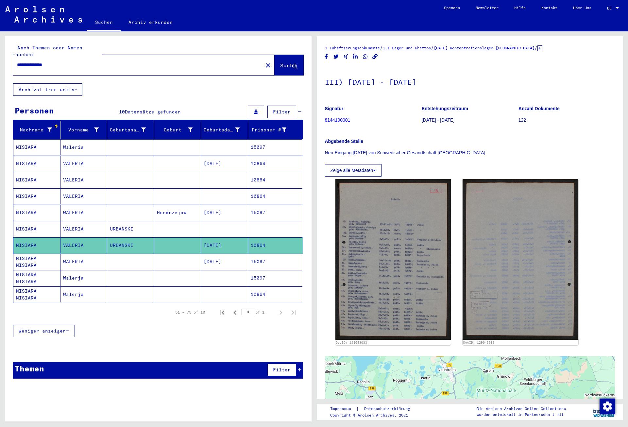
click at [269, 258] on mat-cell "15097" at bounding box center [275, 262] width 55 height 16
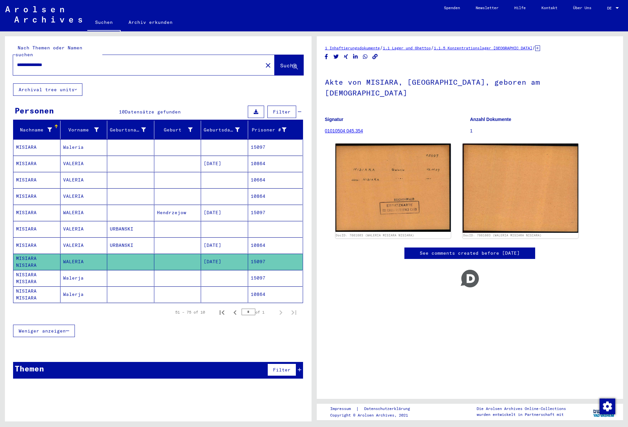
click at [269, 272] on mat-cell "15097" at bounding box center [275, 278] width 55 height 16
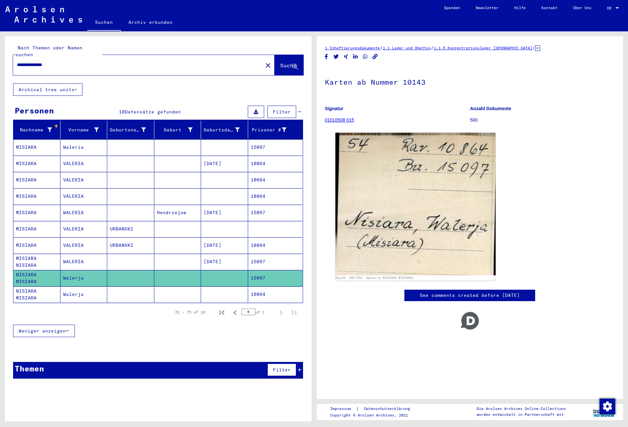
click at [268, 287] on mat-cell "10864" at bounding box center [275, 294] width 55 height 16
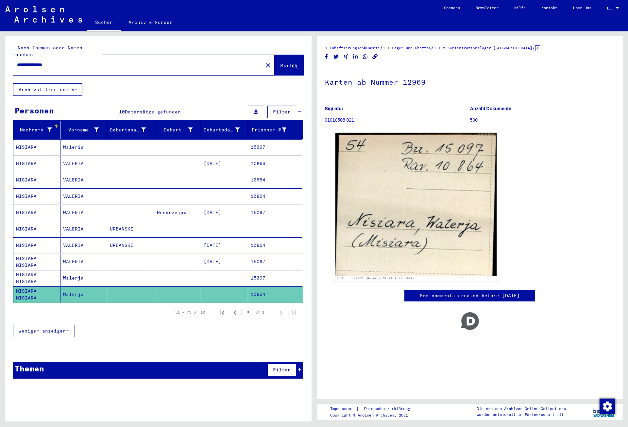
drag, startPoint x: 64, startPoint y: 61, endPoint x: 13, endPoint y: 60, distance: 51.0
click at [17, 61] on input "**********" at bounding box center [138, 64] width 242 height 7
type input "**********"
